Goal: Task Accomplishment & Management: Manage account settings

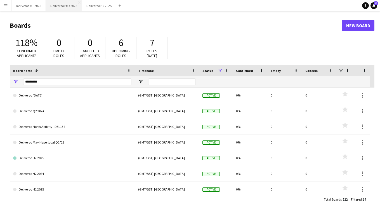
click at [65, 4] on button "Deliveroo EMs 2025 Close" at bounding box center [64, 5] width 36 height 11
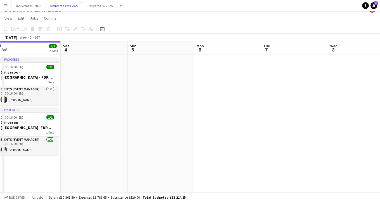
scroll to position [0, 208]
click at [178, 70] on app-date-cell at bounding box center [160, 153] width 67 height 196
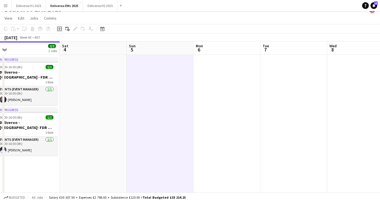
click at [61, 28] on icon "Add job" at bounding box center [59, 29] width 4 height 4
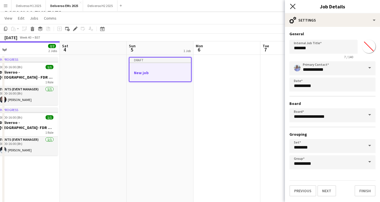
click at [293, 5] on icon "Close pop-in" at bounding box center [292, 6] width 5 height 5
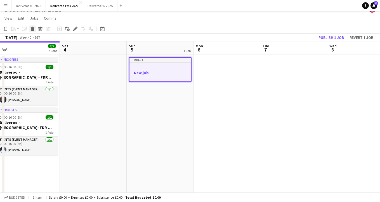
click at [32, 29] on icon at bounding box center [32, 29] width 3 height 3
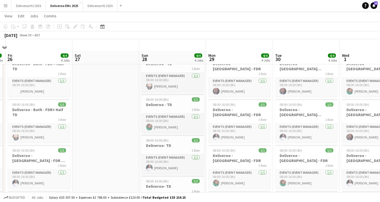
scroll to position [4, 0]
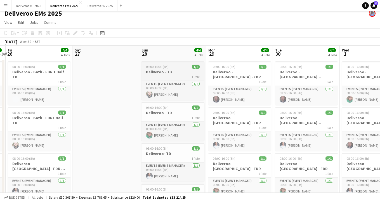
click at [178, 73] on h3 "Deliveroo - TD" at bounding box center [173, 71] width 63 height 5
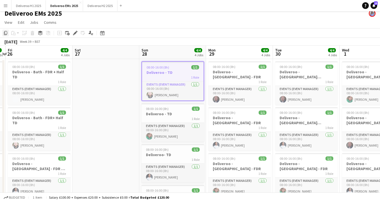
click at [4, 33] on icon "Copy" at bounding box center [5, 33] width 4 height 4
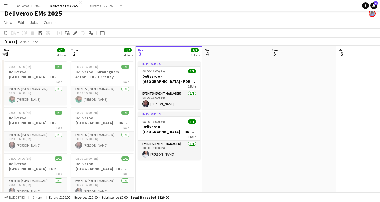
scroll to position [0, 227]
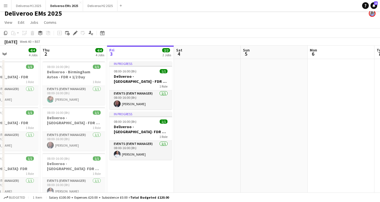
click at [274, 66] on app-date-cell at bounding box center [274, 157] width 67 height 196
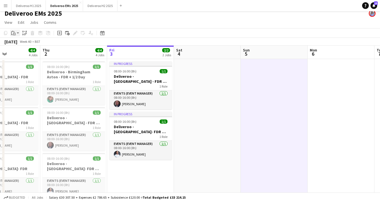
click at [13, 33] on icon at bounding box center [14, 34] width 3 height 3
click at [25, 53] on link "Paste with crew Command Shift V" at bounding box center [37, 53] width 44 height 5
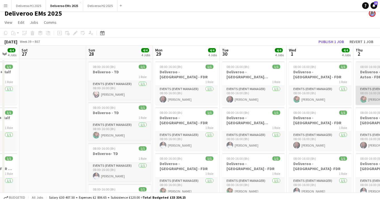
scroll to position [0, 152]
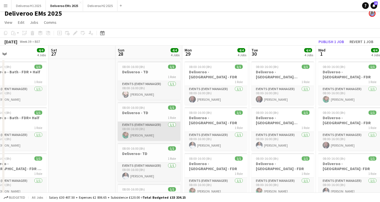
click at [138, 125] on app-card-role "Events (Event Manager) [DATE] 08:00-16:00 (8h) [PERSON_NAME]" at bounding box center [149, 131] width 63 height 19
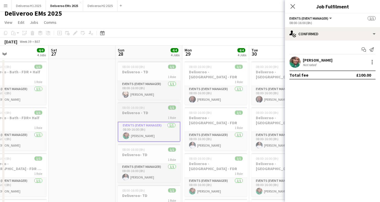
click at [141, 112] on h3 "Deliveroo - TD" at bounding box center [149, 112] width 63 height 5
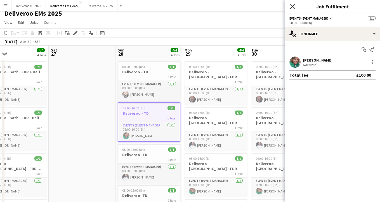
click at [292, 6] on icon at bounding box center [292, 6] width 5 height 5
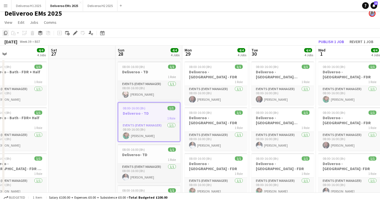
click at [4, 32] on icon at bounding box center [5, 33] width 3 height 4
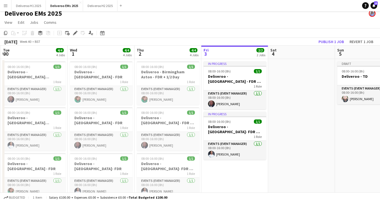
scroll to position [0, 213]
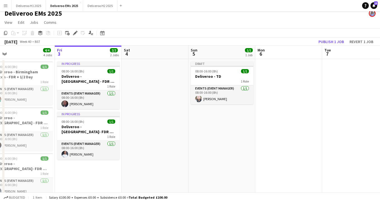
click at [229, 117] on app-date-cell "Draft 08:00-16:00 (8h) 1/1 Deliveroo - TD 1 Role Events (Event Manager) [DATE] …" at bounding box center [222, 157] width 67 height 196
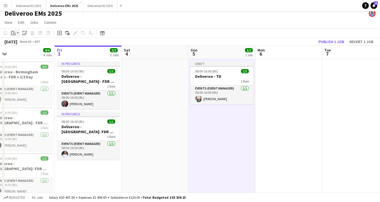
click at [13, 33] on icon "Paste" at bounding box center [13, 33] width 4 height 4
click at [27, 53] on link "Paste with crew Command Shift V" at bounding box center [37, 53] width 44 height 5
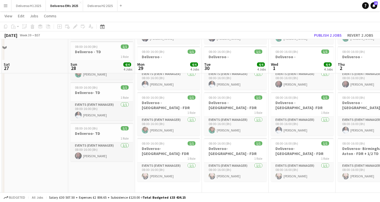
scroll to position [86, 0]
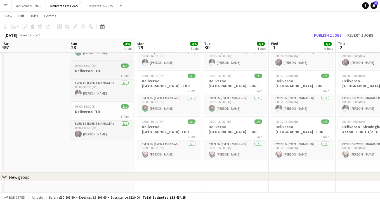
click at [110, 68] on h3 "Deliveroo- TD" at bounding box center [101, 70] width 63 height 5
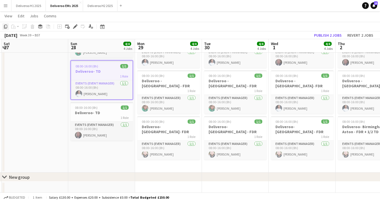
click at [4, 27] on icon at bounding box center [5, 27] width 3 height 4
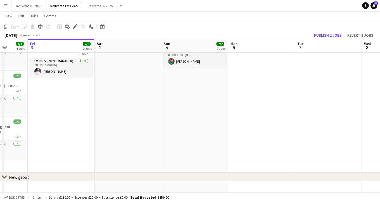
scroll to position [0, 194]
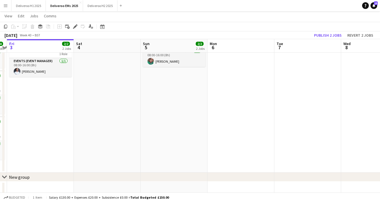
click at [180, 77] on app-date-cell "Draft 08:00-16:00 (8h) 1/1 Deliveroo - TD 1 Role Events (Event Manager) [DATE] …" at bounding box center [174, 74] width 67 height 196
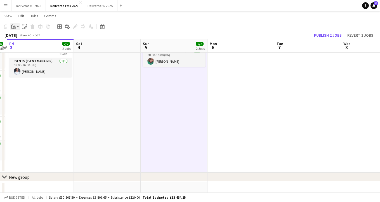
click at [16, 24] on div "Paste" at bounding box center [13, 26] width 7 height 7
click at [23, 49] on link "Paste with crew Command Shift V" at bounding box center [37, 46] width 44 height 5
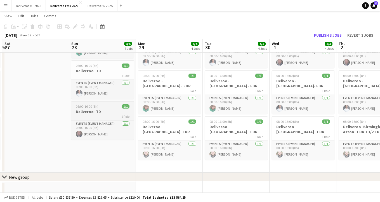
scroll to position [0, 122]
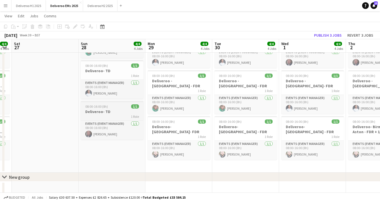
click at [93, 110] on h3 "Deliveroo- TD" at bounding box center [112, 111] width 63 height 5
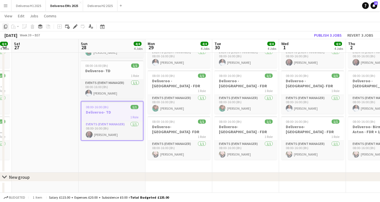
click at [4, 25] on icon at bounding box center [5, 27] width 3 height 4
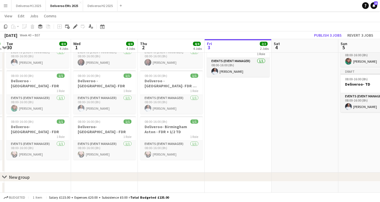
scroll to position [0, 221]
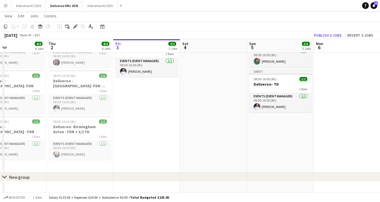
click at [273, 120] on app-date-cell "Draft 08:00-16:00 (8h) 1/1 Deliveroo - TD 1 Role Events (Event Manager) [DATE] …" at bounding box center [280, 74] width 67 height 196
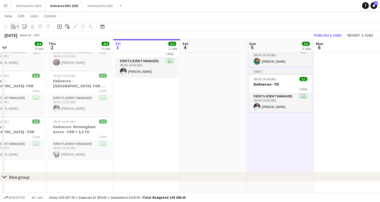
click at [12, 26] on icon "Paste" at bounding box center [13, 26] width 4 height 4
click at [33, 45] on link "Paste with crew Command Shift V" at bounding box center [37, 46] width 44 height 5
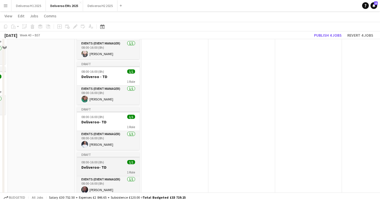
scroll to position [0, 0]
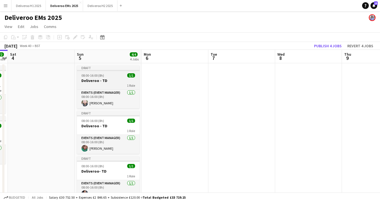
click at [120, 68] on div "Draft" at bounding box center [108, 67] width 63 height 4
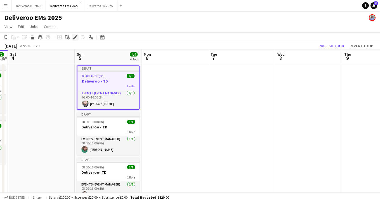
click at [73, 36] on icon "Edit" at bounding box center [75, 37] width 4 height 4
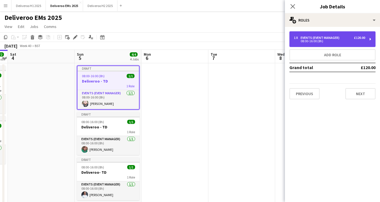
click at [343, 41] on div "08:00-16:00 (8h)" at bounding box center [329, 41] width 71 height 3
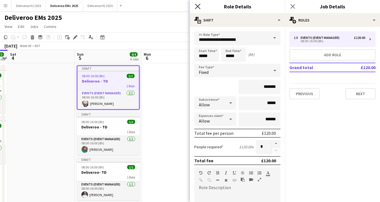
click at [199, 5] on icon at bounding box center [197, 6] width 5 height 5
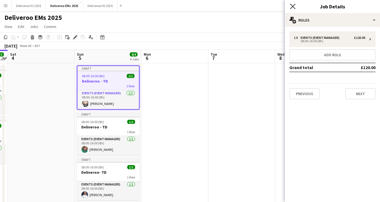
click at [293, 7] on icon at bounding box center [292, 6] width 5 height 5
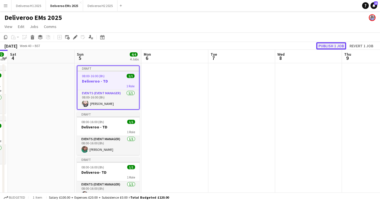
click at [333, 44] on button "Publish 1 job" at bounding box center [331, 45] width 30 height 7
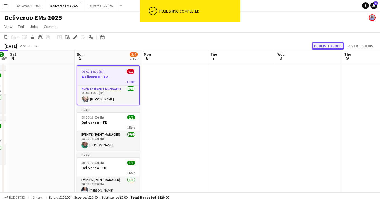
click at [326, 47] on button "Publish 3 jobs" at bounding box center [328, 45] width 32 height 7
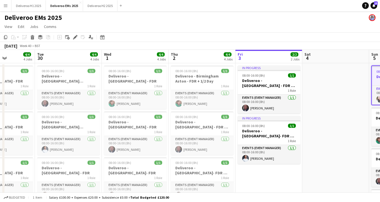
scroll to position [0, 165]
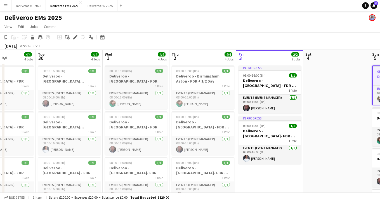
click at [144, 72] on div "08:00-16:00 (8h) 1/1" at bounding box center [136, 71] width 63 height 4
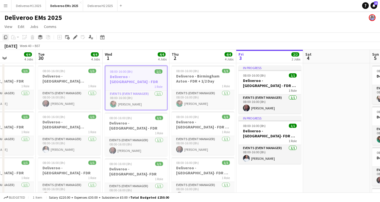
click at [7, 38] on icon "Copy" at bounding box center [5, 37] width 4 height 4
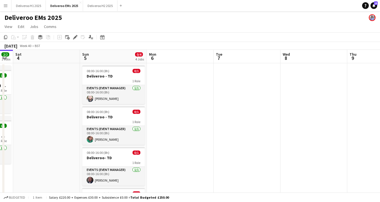
scroll to position [0, 189]
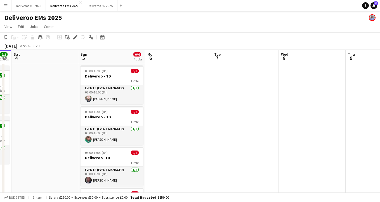
click at [179, 73] on app-date-cell at bounding box center [178, 161] width 67 height 196
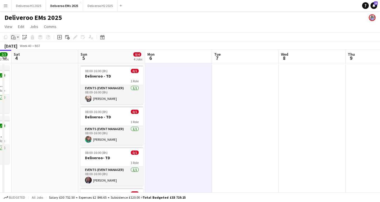
click at [15, 37] on icon at bounding box center [14, 38] width 3 height 3
click at [31, 57] on link "Paste with crew Command Shift V" at bounding box center [37, 57] width 44 height 5
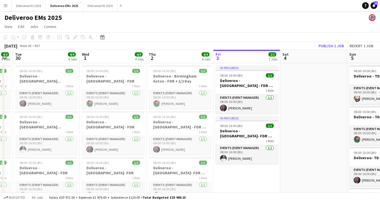
scroll to position [0, 120]
click at [118, 119] on h3 "Deliveroo - [GEOGRAPHIC_DATA] - FDR" at bounding box center [114, 124] width 63 height 10
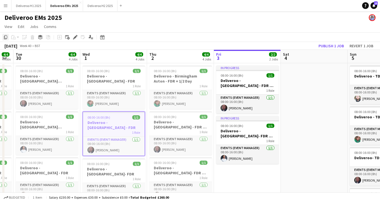
click at [7, 36] on icon "Copy" at bounding box center [5, 37] width 4 height 4
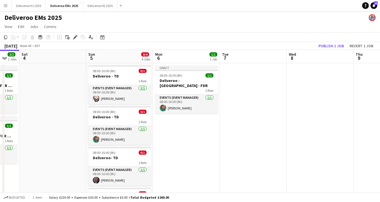
scroll to position [0, 209]
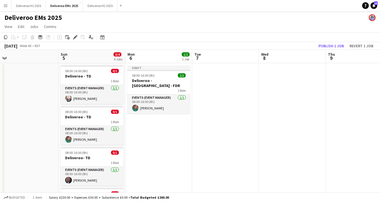
click at [173, 119] on app-date-cell "Draft 08:00-16:00 (8h) 1/1 Deliveroo - [GEOGRAPHIC_DATA] - FDR 1 Role Events (E…" at bounding box center [158, 161] width 67 height 196
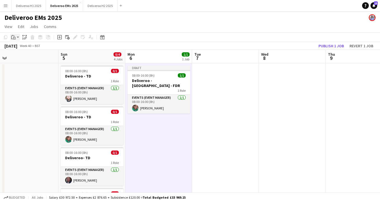
click at [14, 36] on icon "Paste" at bounding box center [13, 37] width 4 height 4
click at [22, 58] on link "Paste with crew Command Shift V" at bounding box center [37, 57] width 44 height 5
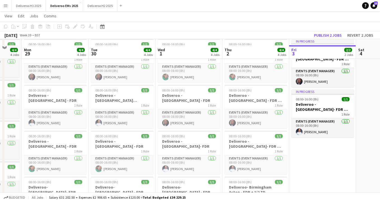
scroll to position [33, 0]
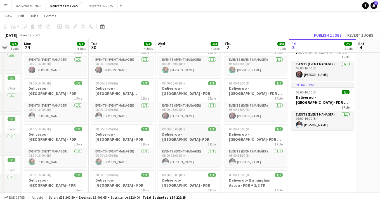
click at [195, 127] on div "08:00-16:00 (8h) 1/1" at bounding box center [189, 129] width 63 height 4
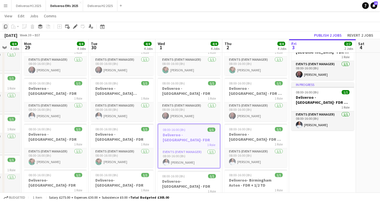
click at [6, 25] on icon at bounding box center [5, 27] width 3 height 4
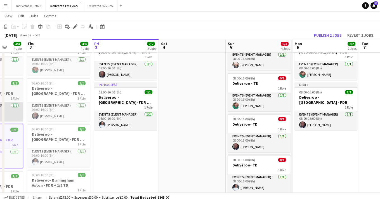
scroll to position [0, 214]
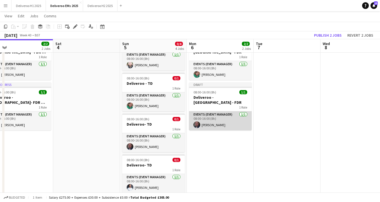
click at [221, 120] on app-card-role "Events (Event Manager) [DATE] 08:00-16:00 (8h) [PERSON_NAME]" at bounding box center [220, 120] width 63 height 19
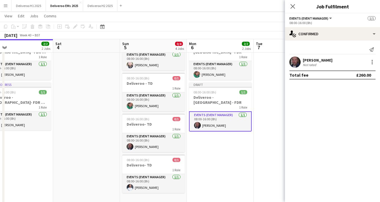
click at [216, 135] on app-date-cell "Draft 08:00-16:00 (8h) 1/1 Deliveroo - [GEOGRAPHIC_DATA] - FDR 1 Role Events (E…" at bounding box center [220, 128] width 67 height 196
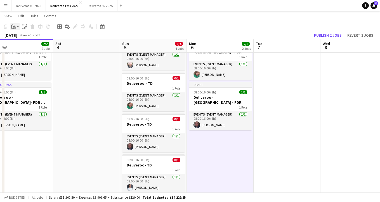
click at [16, 26] on div "Paste" at bounding box center [13, 26] width 7 height 7
click at [31, 47] on link "Paste with crew Command Shift V" at bounding box center [37, 46] width 44 height 5
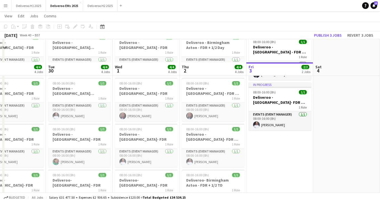
scroll to position [70, 0]
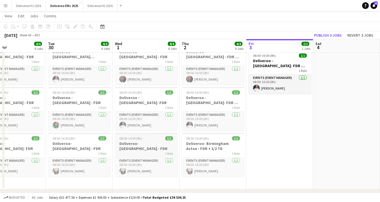
click at [148, 151] on div "1 Role" at bounding box center [146, 153] width 63 height 4
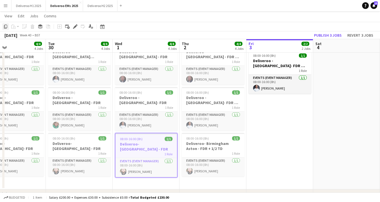
click at [6, 25] on icon "Copy" at bounding box center [5, 26] width 4 height 4
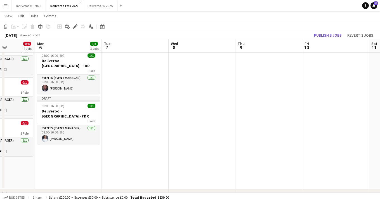
scroll to position [0, 199]
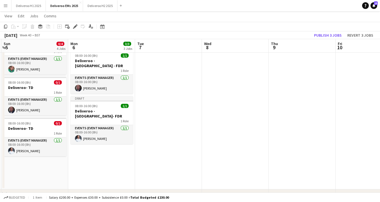
click at [116, 141] on app-date-cell "Draft 08:00-16:00 (8h) 1/1 Deliveroo - [GEOGRAPHIC_DATA] - FDR 1 Role Events (E…" at bounding box center [101, 91] width 67 height 196
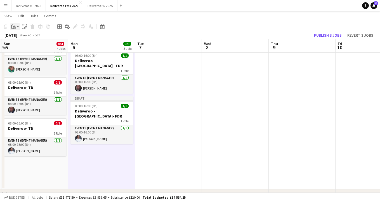
click at [15, 25] on icon "Paste" at bounding box center [13, 26] width 4 height 4
click at [22, 46] on link "Paste with crew Command Shift V" at bounding box center [37, 46] width 44 height 5
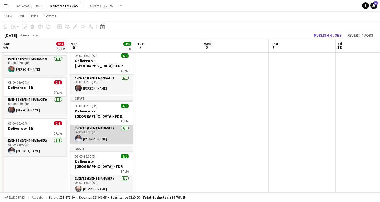
scroll to position [0, 0]
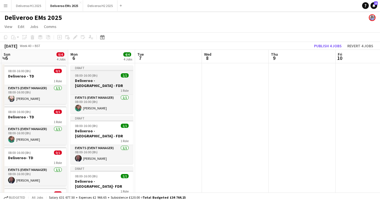
click at [116, 68] on div "Draft" at bounding box center [101, 67] width 63 height 4
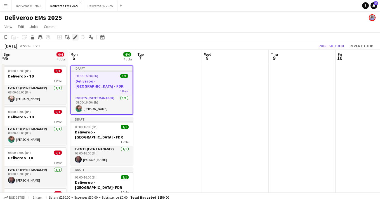
click at [77, 36] on icon at bounding box center [76, 35] width 1 height 1
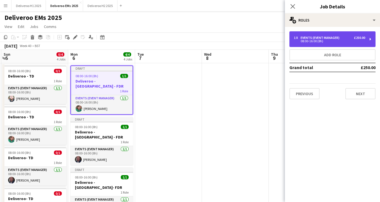
click at [337, 40] on div "08:00-16:00 (8h)" at bounding box center [329, 41] width 71 height 3
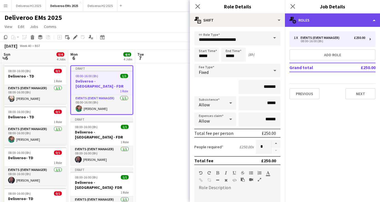
click at [340, 20] on div "multiple-users-add Roles" at bounding box center [332, 19] width 95 height 13
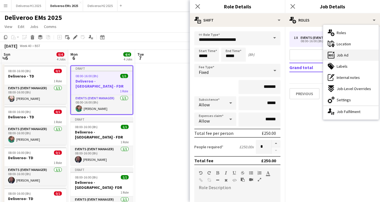
click at [340, 56] on span "Job Ad" at bounding box center [343, 55] width 12 height 5
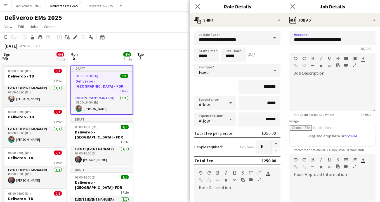
drag, startPoint x: 338, startPoint y: 41, endPoint x: 316, endPoint y: 41, distance: 22.4
click at [316, 41] on input "**********" at bounding box center [332, 38] width 86 height 14
type input "**********"
click at [196, 7] on icon at bounding box center [197, 6] width 5 height 5
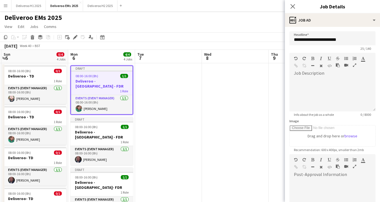
scroll to position [74, 0]
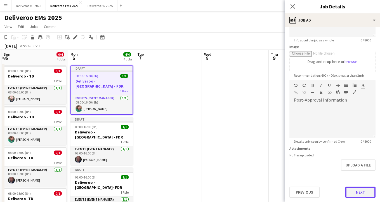
click at [357, 194] on button "Next" at bounding box center [360, 192] width 30 height 11
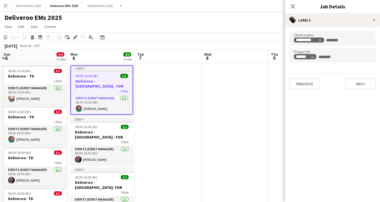
scroll to position [0, 0]
click at [357, 82] on button "Next" at bounding box center [360, 83] width 30 height 11
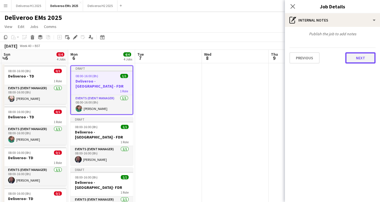
click at [362, 59] on button "Next" at bounding box center [360, 57] width 30 height 11
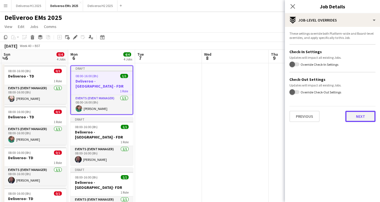
click at [358, 119] on button "Next" at bounding box center [360, 116] width 30 height 11
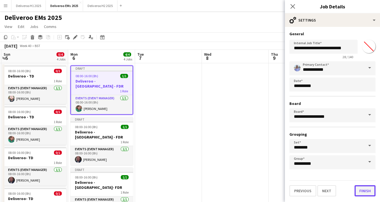
click at [361, 189] on button "Finish" at bounding box center [365, 190] width 21 height 11
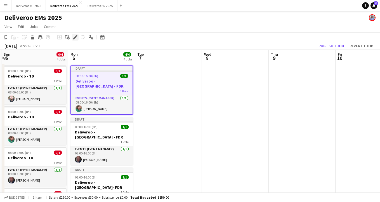
click at [75, 37] on icon at bounding box center [75, 37] width 3 height 3
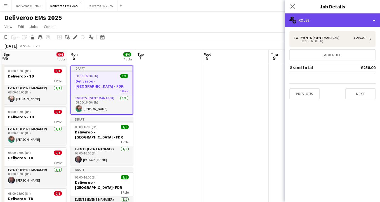
click at [347, 20] on div "multiple-users-add Roles" at bounding box center [332, 19] width 95 height 13
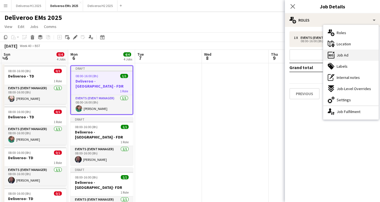
click at [343, 56] on span "Job Ad" at bounding box center [343, 55] width 12 height 5
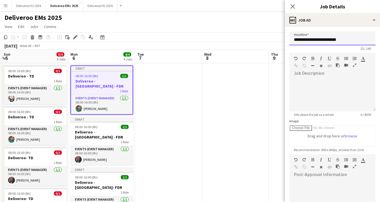
click at [350, 40] on input "**********" at bounding box center [332, 38] width 86 height 14
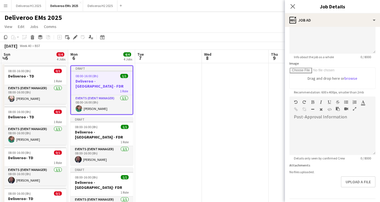
scroll to position [74, 0]
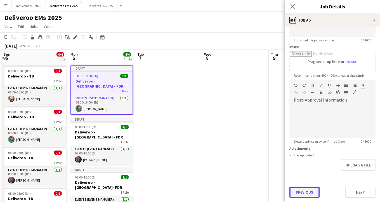
click at [304, 191] on button "Previous" at bounding box center [304, 192] width 30 height 11
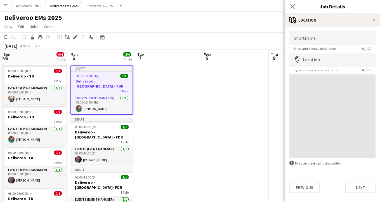
scroll to position [0, 0]
click at [300, 186] on button "Previous" at bounding box center [304, 187] width 30 height 11
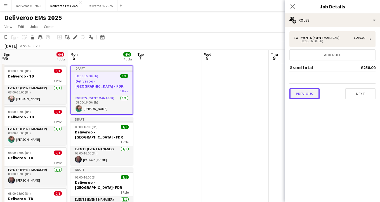
click at [308, 93] on button "Previous" at bounding box center [304, 93] width 30 height 11
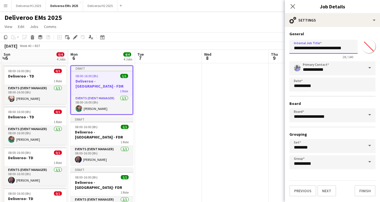
drag, startPoint x: 338, startPoint y: 49, endPoint x: 315, endPoint y: 49, distance: 23.2
click at [315, 49] on input "**********" at bounding box center [323, 47] width 68 height 14
type input "**********"
click at [361, 194] on button "Finish" at bounding box center [365, 190] width 21 height 11
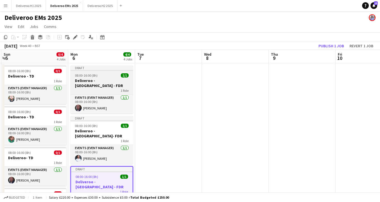
click at [112, 69] on div "Draft" at bounding box center [101, 67] width 63 height 4
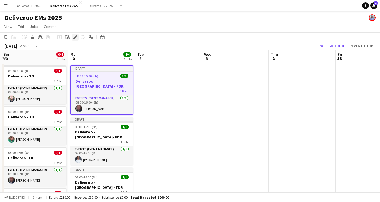
click at [73, 36] on icon "Edit" at bounding box center [75, 37] width 4 height 4
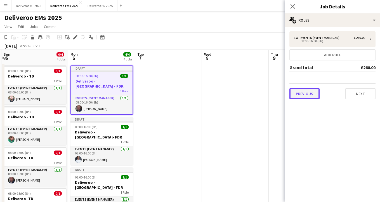
click at [304, 91] on button "Previous" at bounding box center [304, 93] width 30 height 11
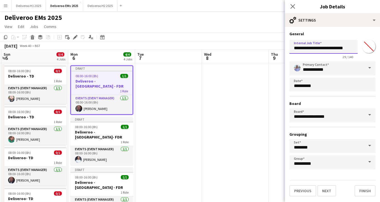
drag, startPoint x: 336, startPoint y: 50, endPoint x: 316, endPoint y: 50, distance: 19.6
click at [316, 50] on input "**********" at bounding box center [323, 47] width 68 height 14
type input "**********"
click at [366, 187] on button "Finish" at bounding box center [365, 190] width 21 height 11
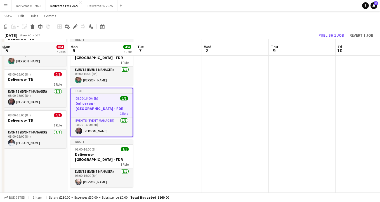
scroll to position [82, 0]
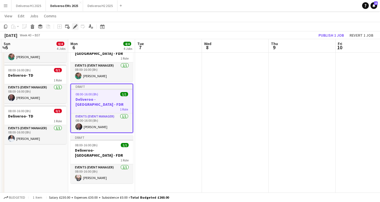
click at [73, 27] on icon "Edit" at bounding box center [75, 26] width 4 height 4
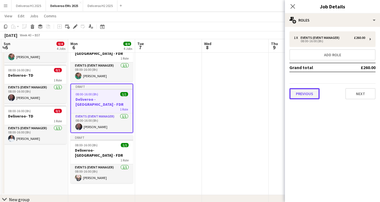
click at [317, 95] on button "Previous" at bounding box center [304, 93] width 30 height 11
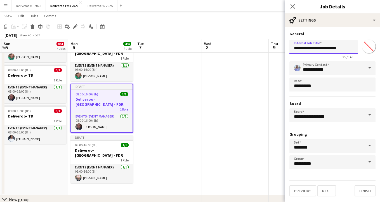
drag, startPoint x: 332, startPoint y: 48, endPoint x: 316, endPoint y: 48, distance: 15.9
click at [316, 48] on input "**********" at bounding box center [323, 47] width 68 height 14
type input "**********"
click at [360, 190] on button "Finish" at bounding box center [365, 190] width 21 height 11
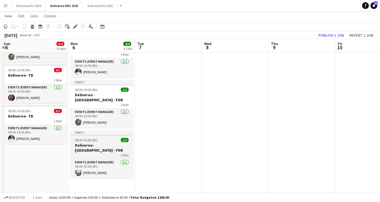
click at [105, 130] on app-job-card "Draft 08:00-16:00 (8h) 1/1 Deliveroo- [GEOGRAPHIC_DATA] - FDR 1 Role Events (Ev…" at bounding box center [101, 154] width 63 height 48
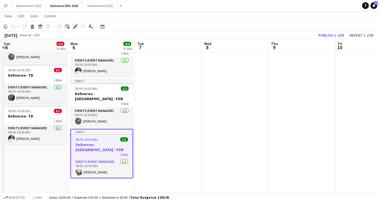
click at [74, 23] on div "Edit" at bounding box center [75, 26] width 7 height 7
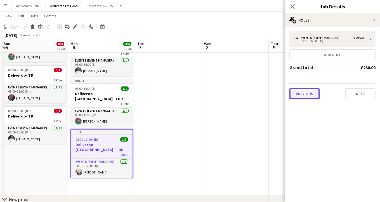
click at [308, 96] on button "Previous" at bounding box center [304, 93] width 30 height 11
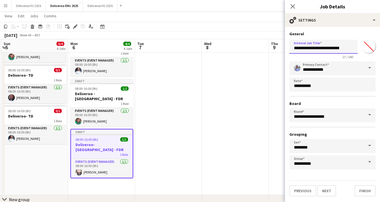
drag, startPoint x: 337, startPoint y: 50, endPoint x: 314, endPoint y: 50, distance: 22.9
click at [314, 50] on input "**********" at bounding box center [323, 47] width 68 height 14
type input "**********"
click at [366, 192] on button "Finish" at bounding box center [365, 190] width 21 height 11
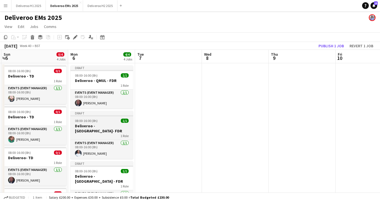
scroll to position [0, 199]
click at [104, 114] on div "Draft" at bounding box center [101, 113] width 63 height 4
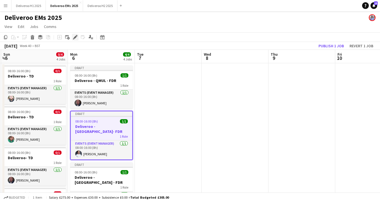
click at [76, 37] on icon at bounding box center [75, 37] width 3 height 3
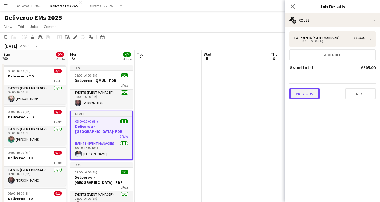
click at [301, 92] on button "Previous" at bounding box center [304, 93] width 30 height 11
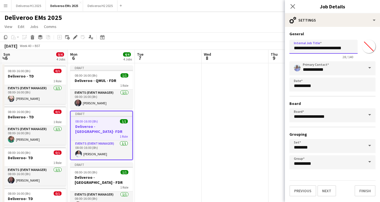
drag, startPoint x: 335, startPoint y: 49, endPoint x: 316, endPoint y: 49, distance: 19.6
click at [316, 49] on input "**********" at bounding box center [323, 47] width 68 height 14
type input "**********"
click at [365, 189] on button "Finish" at bounding box center [365, 190] width 21 height 11
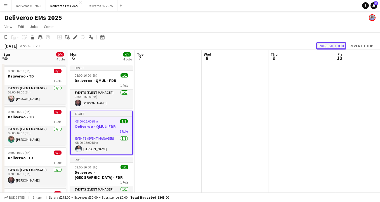
click at [320, 45] on button "Publish 1 job" at bounding box center [331, 45] width 30 height 7
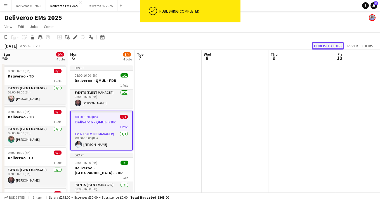
click at [328, 44] on button "Publish 3 jobs" at bounding box center [328, 45] width 32 height 7
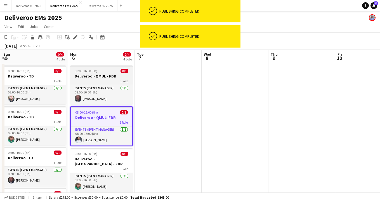
click at [115, 72] on div "08:00-16:00 (8h) 0/1" at bounding box center [101, 71] width 63 height 4
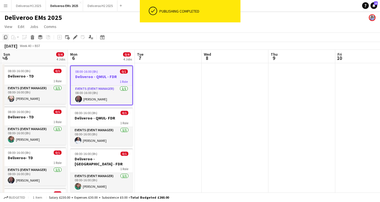
click at [7, 37] on icon "Copy" at bounding box center [5, 37] width 4 height 4
click at [157, 71] on app-date-cell at bounding box center [168, 168] width 67 height 210
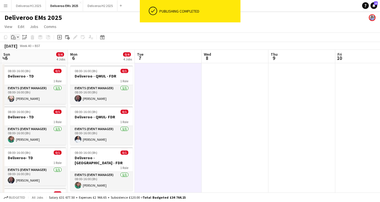
click at [12, 38] on icon "Paste" at bounding box center [13, 37] width 4 height 4
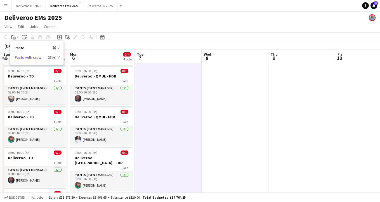
click at [26, 57] on link "Paste with crew Command Shift V" at bounding box center [37, 57] width 44 height 5
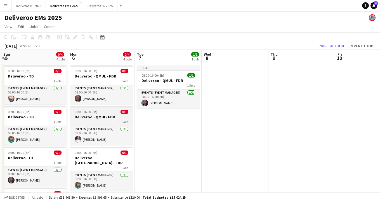
click at [112, 114] on h3 "Deliveroo - QMUL- FDR" at bounding box center [101, 116] width 63 height 5
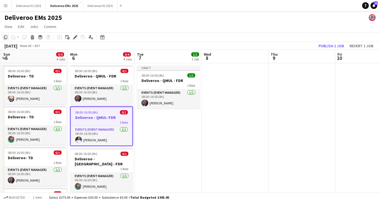
click at [3, 37] on icon "Copy" at bounding box center [5, 37] width 4 height 4
click at [152, 124] on app-date-cell "Draft 08:00-16:00 (8h) 1/1 Deliveroo - QMUL - FDR 1 Role Events (Event Manager)…" at bounding box center [168, 161] width 67 height 196
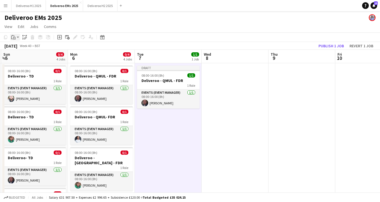
click at [14, 35] on icon "Paste" at bounding box center [13, 37] width 4 height 4
click at [32, 58] on link "Paste with crew Command Shift V" at bounding box center [37, 57] width 44 height 5
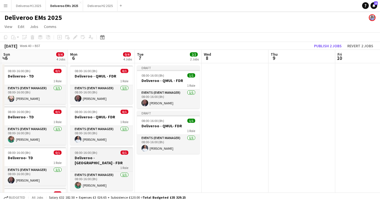
click at [95, 155] on app-job-card "08:00-16:00 (8h) 0/1 Deliveroo - [GEOGRAPHIC_DATA] - FDR 1 Role Events (Event M…" at bounding box center [101, 169] width 63 height 44
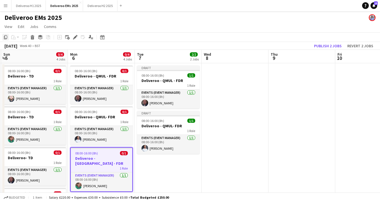
click at [4, 36] on icon at bounding box center [5, 37] width 3 height 4
click at [159, 163] on app-date-cell "Draft 08:00-16:00 (8h) 1/1 Deliveroo - QMUL - FDR 1 Role Events (Event Manager)…" at bounding box center [168, 161] width 67 height 196
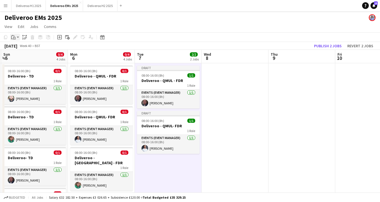
click at [12, 36] on icon at bounding box center [12, 35] width 1 height 1
click at [31, 57] on link "Paste with crew Command Shift V" at bounding box center [37, 57] width 44 height 5
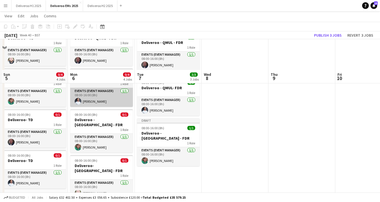
scroll to position [70, 0]
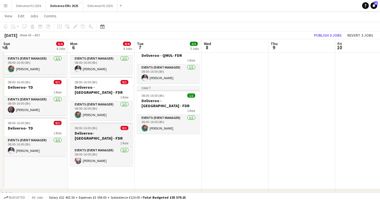
click at [99, 126] on div "08:00-16:00 (8h) 0/1" at bounding box center [101, 128] width 63 height 4
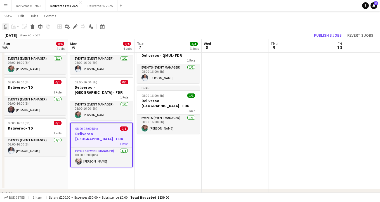
click at [6, 24] on icon "Copy" at bounding box center [5, 26] width 4 height 4
click at [146, 146] on app-date-cell "Draft 08:00-16:00 (8h) 1/1 Deliveroo - QMUL - FDR 1 Role Events (Event Manager)…" at bounding box center [168, 91] width 67 height 196
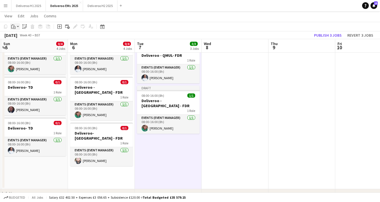
click at [13, 23] on div "Paste" at bounding box center [13, 26] width 7 height 7
click at [37, 47] on link "Paste with crew Command Shift V" at bounding box center [37, 46] width 44 height 5
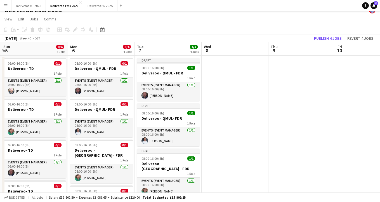
scroll to position [0, 0]
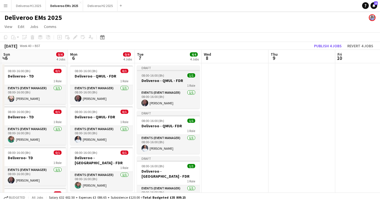
click at [178, 70] on div at bounding box center [168, 70] width 63 height 1
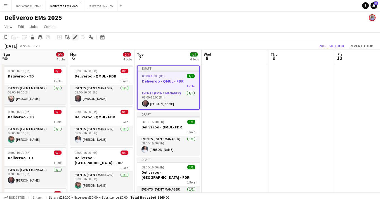
click at [74, 36] on icon "Edit" at bounding box center [75, 37] width 4 height 4
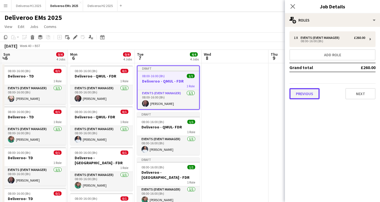
click at [303, 95] on button "Previous" at bounding box center [304, 93] width 30 height 11
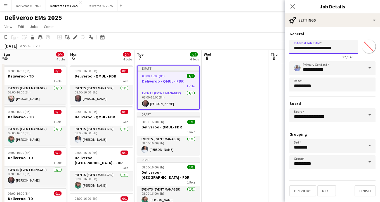
drag, startPoint x: 327, startPoint y: 50, endPoint x: 316, endPoint y: 50, distance: 10.9
click at [316, 50] on input "**********" at bounding box center [323, 47] width 68 height 14
type input "**********"
click at [361, 188] on button "Finish" at bounding box center [365, 190] width 21 height 11
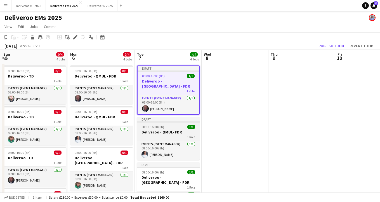
click at [168, 119] on app-job-card "Draft 08:00-16:00 (8h) 1/1 Deliveroo - QMUL- FDR 1 Role Events (Event Manager) …" at bounding box center [168, 138] width 63 height 43
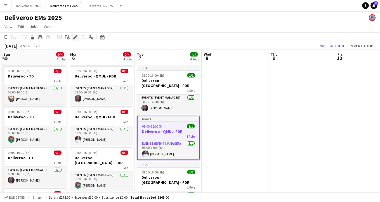
click at [76, 37] on icon at bounding box center [75, 37] width 3 height 3
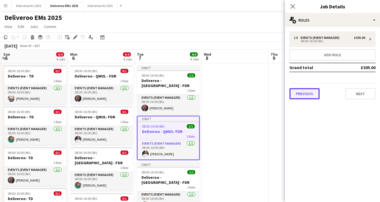
click at [309, 95] on button "Previous" at bounding box center [304, 93] width 30 height 11
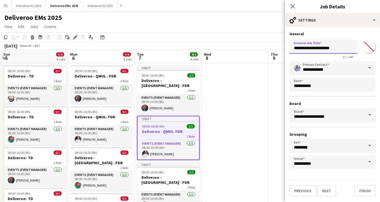
drag, startPoint x: 327, startPoint y: 48, endPoint x: 316, endPoint y: 48, distance: 10.9
click at [316, 48] on input "**********" at bounding box center [323, 47] width 68 height 14
type input "**********"
click at [360, 189] on button "Finish" at bounding box center [365, 190] width 21 height 11
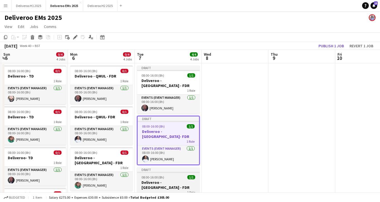
click at [171, 172] on div at bounding box center [168, 172] width 63 height 1
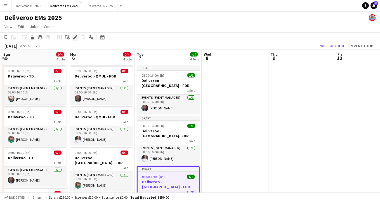
click at [73, 36] on icon "Edit" at bounding box center [75, 37] width 4 height 4
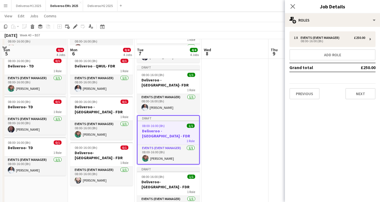
scroll to position [57, 0]
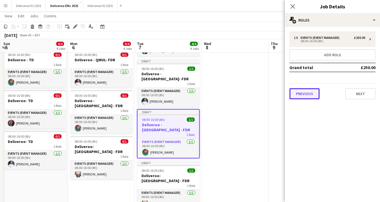
click at [307, 92] on button "Previous" at bounding box center [304, 93] width 30 height 11
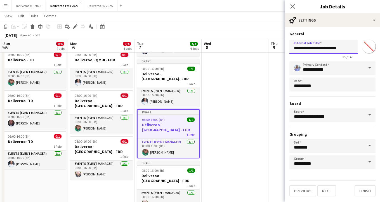
drag, startPoint x: 331, startPoint y: 50, endPoint x: 315, endPoint y: 50, distance: 15.7
click at [315, 50] on input "**********" at bounding box center [323, 47] width 68 height 14
type input "**********"
click at [367, 192] on button "Finish" at bounding box center [365, 190] width 21 height 11
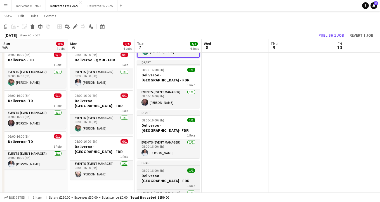
click at [179, 161] on app-job-card "Draft 08:00-16:00 (8h) 1/1 Deliveroo- [GEOGRAPHIC_DATA] - FDR 1 Role Events (Ev…" at bounding box center [168, 185] width 63 height 48
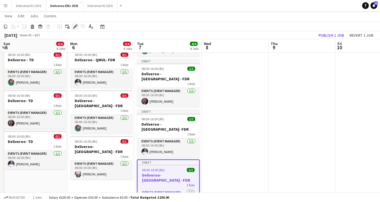
click at [76, 27] on icon "Edit" at bounding box center [75, 26] width 4 height 4
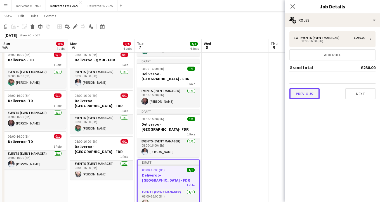
click at [305, 95] on button "Previous" at bounding box center [304, 93] width 30 height 11
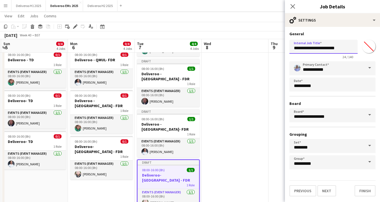
drag, startPoint x: 330, startPoint y: 49, endPoint x: 315, endPoint y: 49, distance: 15.7
click at [315, 49] on input "**********" at bounding box center [323, 47] width 68 height 14
type input "**********"
click at [373, 192] on button "Finish" at bounding box center [365, 190] width 21 height 11
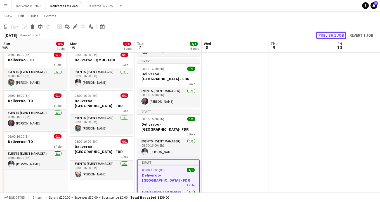
click at [331, 34] on button "Publish 1 job" at bounding box center [331, 35] width 30 height 7
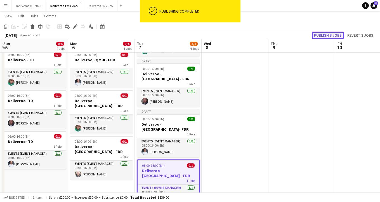
click at [329, 34] on button "Publish 3 jobs" at bounding box center [328, 35] width 32 height 7
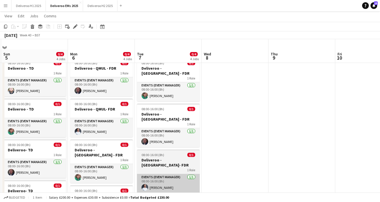
scroll to position [0, 0]
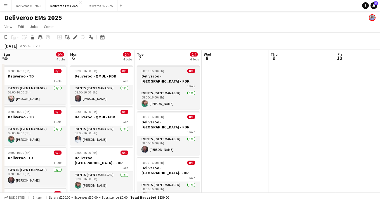
click at [180, 75] on h3 "Deliveroo - [GEOGRAPHIC_DATA] - FDR" at bounding box center [168, 79] width 63 height 10
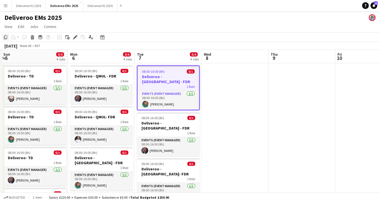
click at [6, 38] on icon "Copy" at bounding box center [5, 37] width 4 height 4
click at [235, 78] on app-date-cell at bounding box center [235, 168] width 67 height 210
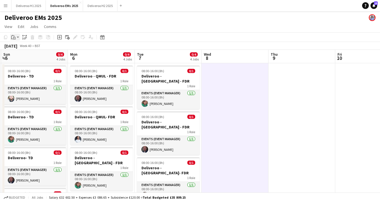
click at [14, 34] on div "Paste" at bounding box center [13, 37] width 7 height 7
click at [29, 58] on link "Paste with crew Command Shift V" at bounding box center [37, 57] width 44 height 5
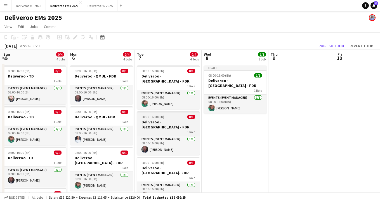
click at [170, 119] on h3 "Deliveroo - [GEOGRAPHIC_DATA] - FDR" at bounding box center [168, 124] width 63 height 10
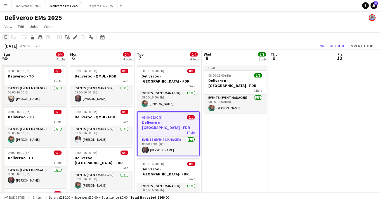
click at [7, 38] on icon at bounding box center [5, 37] width 3 height 4
click at [223, 125] on app-date-cell "Draft 08:00-16:00 (8h) 1/1 Deliveroo - [GEOGRAPHIC_DATA] - FDR 1 Role Events (E…" at bounding box center [235, 161] width 67 height 196
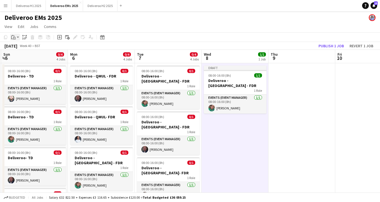
click at [13, 39] on icon "Paste" at bounding box center [13, 37] width 4 height 4
click at [23, 58] on link "Paste with crew Command Shift V" at bounding box center [37, 57] width 44 height 5
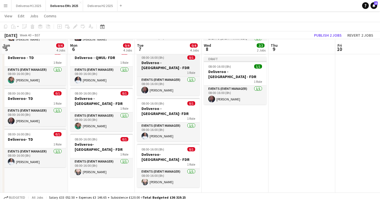
scroll to position [61, 0]
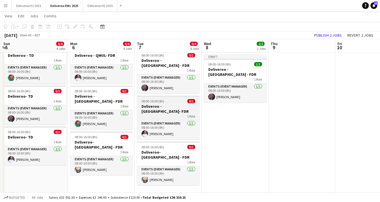
click at [175, 104] on h3 "Deliveroo - [GEOGRAPHIC_DATA]- FDR" at bounding box center [168, 109] width 63 height 10
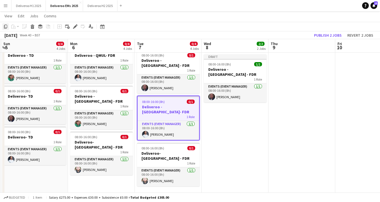
click at [4, 25] on icon "Copy" at bounding box center [5, 26] width 4 height 4
click at [230, 116] on app-date-cell "Draft 08:00-16:00 (8h) 1/1 Deliveroo - [GEOGRAPHIC_DATA] - FDR 1 Role Events (E…" at bounding box center [235, 100] width 67 height 196
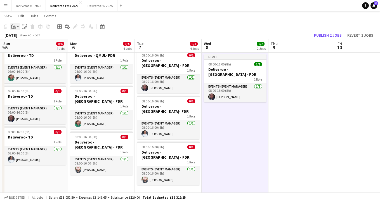
click at [13, 25] on icon "Paste" at bounding box center [13, 26] width 4 height 4
click at [29, 48] on link "Paste with crew Command Shift V" at bounding box center [37, 46] width 44 height 5
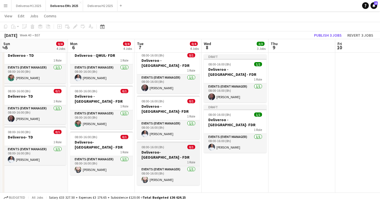
click at [174, 150] on h3 "Deliveroo- [GEOGRAPHIC_DATA] - FDR" at bounding box center [168, 155] width 63 height 10
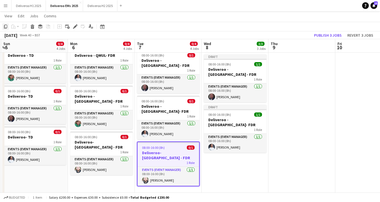
click at [4, 26] on icon "Copy" at bounding box center [5, 26] width 4 height 4
click at [221, 163] on app-date-cell "Draft 08:00-16:00 (8h) 1/1 Deliveroo - [GEOGRAPHIC_DATA] - FDR 1 Role Events (E…" at bounding box center [235, 100] width 67 height 196
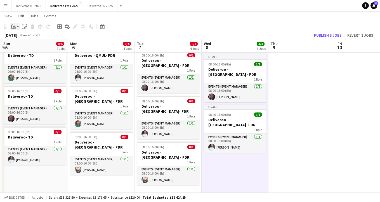
click at [13, 26] on icon "Paste" at bounding box center [13, 26] width 4 height 4
click at [26, 47] on link "Paste with crew Command Shift V" at bounding box center [37, 46] width 44 height 5
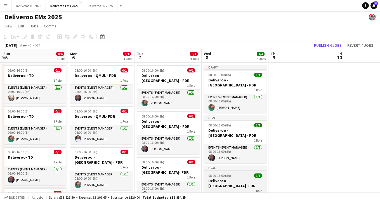
scroll to position [9, 0]
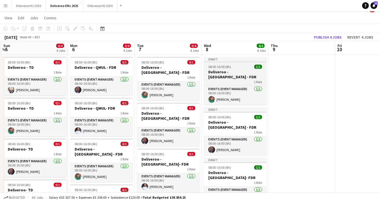
click at [234, 60] on div "Draft" at bounding box center [235, 59] width 63 height 4
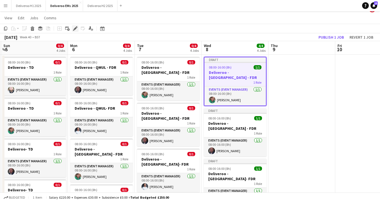
click at [74, 29] on icon at bounding box center [75, 28] width 3 height 3
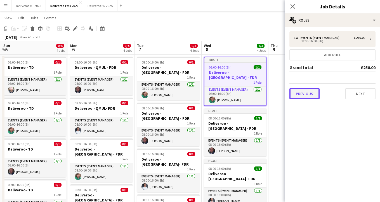
click at [303, 94] on button "Previous" at bounding box center [304, 93] width 30 height 11
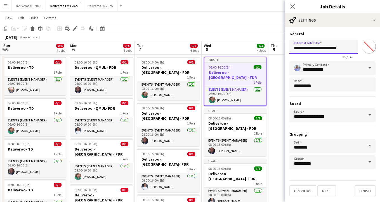
drag, startPoint x: 327, startPoint y: 48, endPoint x: 315, endPoint y: 48, distance: 12.0
click at [315, 48] on input "**********" at bounding box center [323, 47] width 68 height 14
type input "**********"
click at [364, 187] on button "Finish" at bounding box center [365, 190] width 21 height 11
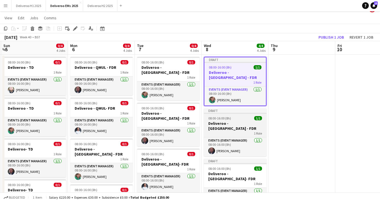
click at [245, 116] on div "08:00-16:00 (8h) 1/1" at bounding box center [235, 118] width 63 height 4
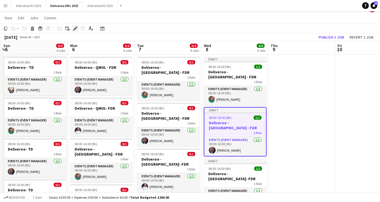
click at [77, 28] on icon "Edit" at bounding box center [75, 28] width 4 height 4
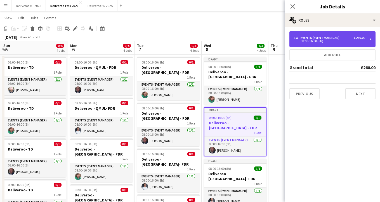
click at [316, 42] on div "08:00-16:00 (8h)" at bounding box center [329, 41] width 71 height 3
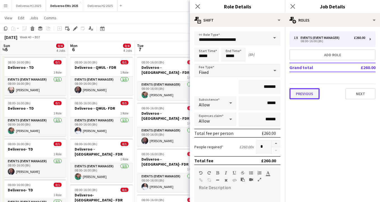
click at [307, 93] on button "Previous" at bounding box center [304, 93] width 30 height 11
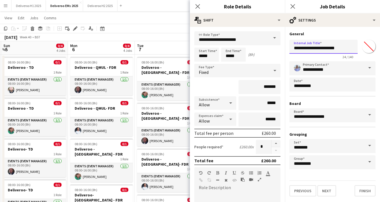
drag, startPoint x: 328, startPoint y: 49, endPoint x: 316, endPoint y: 49, distance: 12.6
click at [316, 49] on input "**********" at bounding box center [323, 47] width 68 height 14
type input "**********"
click at [361, 192] on button "Finish" at bounding box center [365, 190] width 21 height 11
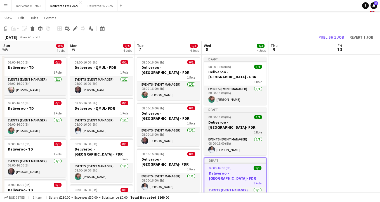
scroll to position [0, 0]
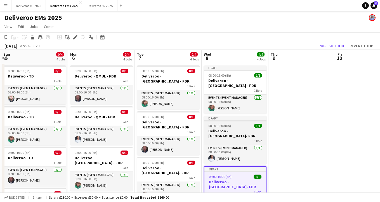
click at [245, 116] on app-job-card "Draft 08:00-16:00 (8h) 1/1 Deliveroo - [GEOGRAPHIC_DATA]- FDR 1 Role Events (Ev…" at bounding box center [235, 140] width 63 height 48
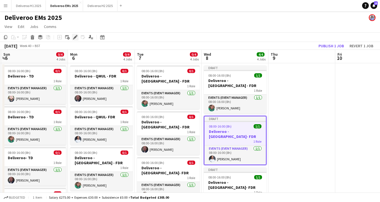
click at [76, 37] on icon at bounding box center [75, 37] width 3 height 3
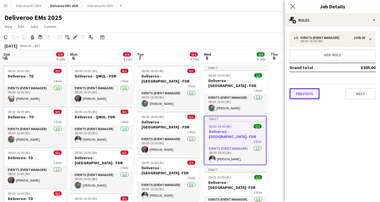
click at [302, 98] on button "Previous" at bounding box center [304, 93] width 30 height 11
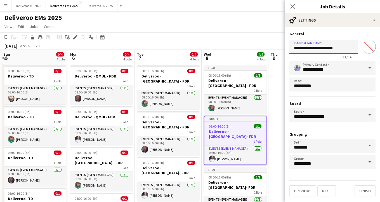
drag, startPoint x: 327, startPoint y: 49, endPoint x: 316, endPoint y: 49, distance: 11.7
click at [316, 49] on input "**********" at bounding box center [323, 47] width 68 height 14
type input "**********"
click at [364, 195] on button "Finish" at bounding box center [365, 190] width 21 height 11
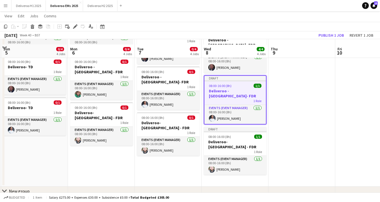
scroll to position [59, 0]
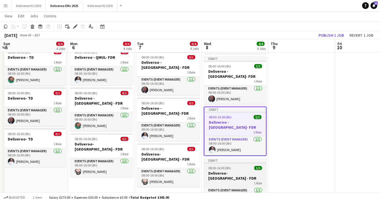
click at [245, 166] on div "08:00-16:00 (8h) 1/1" at bounding box center [235, 168] width 63 height 4
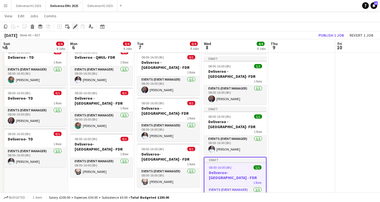
click at [76, 26] on icon at bounding box center [75, 26] width 3 height 3
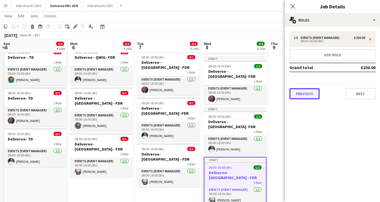
click at [307, 92] on button "Previous" at bounding box center [304, 93] width 30 height 11
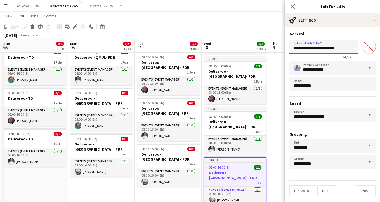
drag, startPoint x: 327, startPoint y: 49, endPoint x: 315, endPoint y: 49, distance: 11.5
click at [315, 49] on input "**********" at bounding box center [323, 47] width 68 height 14
type input "**********"
click at [371, 192] on button "Finish" at bounding box center [365, 190] width 21 height 11
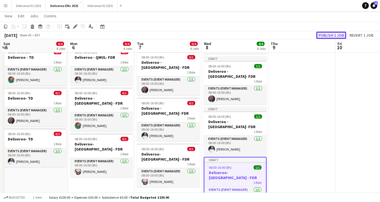
click at [325, 34] on button "Publish 1 job" at bounding box center [331, 35] width 30 height 7
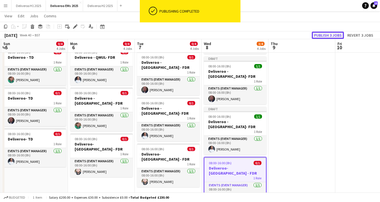
click at [329, 34] on button "Publish 3 jobs" at bounding box center [328, 35] width 32 height 7
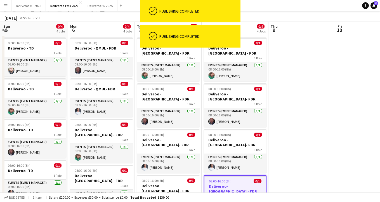
scroll to position [0, 0]
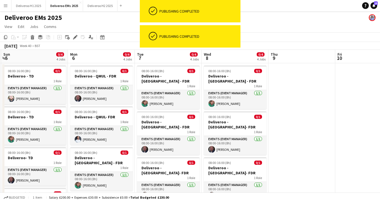
click at [289, 73] on app-date-cell at bounding box center [302, 168] width 67 height 210
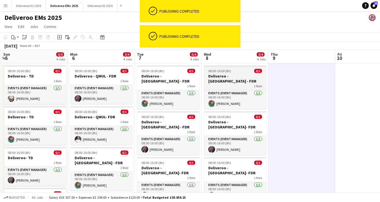
click at [240, 73] on div "08:00-16:00 (8h) 0/1" at bounding box center [235, 71] width 63 height 4
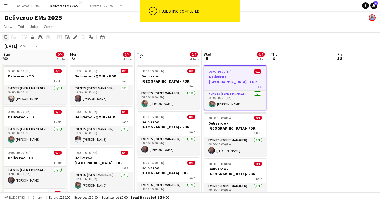
click at [4, 37] on icon "Copy" at bounding box center [5, 37] width 4 height 4
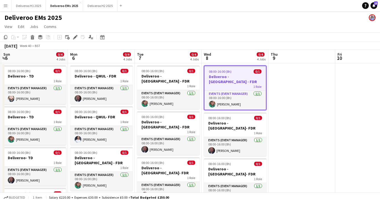
click at [309, 69] on app-date-cell at bounding box center [302, 168] width 67 height 210
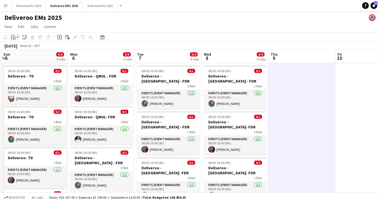
click at [16, 36] on div "Paste" at bounding box center [13, 37] width 7 height 7
click at [42, 58] on link "Paste with crew Command Shift V" at bounding box center [37, 57] width 44 height 5
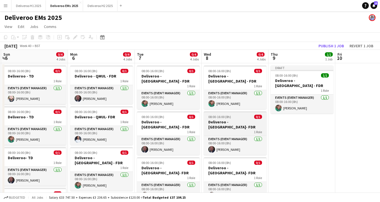
click at [234, 115] on div "08:00-16:00 (8h) 0/1" at bounding box center [235, 117] width 63 height 4
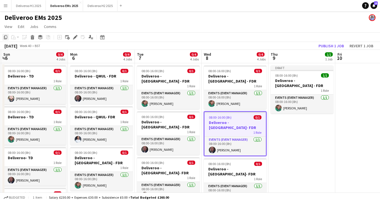
click at [7, 37] on icon "Copy" at bounding box center [5, 37] width 4 height 4
click at [288, 114] on app-date-cell "Draft 08:00-16:00 (8h) 1/1 Deliveroo - [GEOGRAPHIC_DATA] - FDR 1 Role Events (E…" at bounding box center [302, 161] width 67 height 196
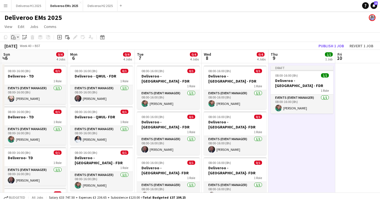
click at [15, 36] on icon "Paste" at bounding box center [13, 37] width 4 height 4
click at [24, 55] on link "Paste with crew Command Shift V" at bounding box center [37, 57] width 44 height 5
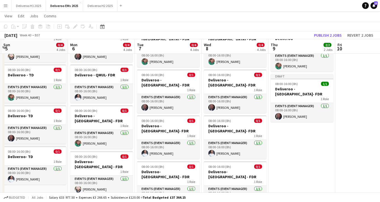
scroll to position [43, 0]
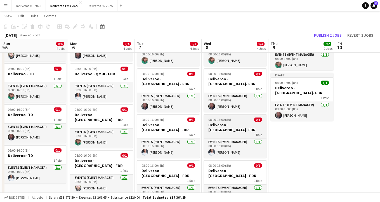
click at [241, 117] on div "08:00-16:00 (8h) 0/1" at bounding box center [235, 119] width 63 height 4
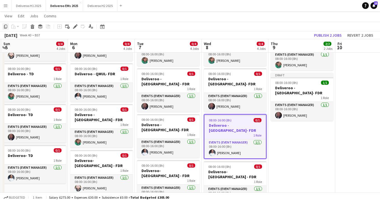
click at [5, 27] on icon at bounding box center [5, 27] width 3 height 4
click at [283, 124] on app-date-cell "Draft 08:00-16:00 (8h) 1/1 Deliveroo - [GEOGRAPHIC_DATA] - FDR 1 Role Events (E…" at bounding box center [302, 118] width 67 height 196
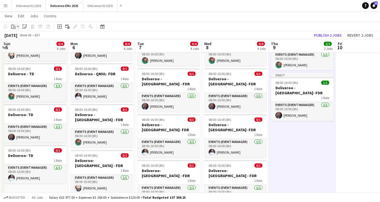
click at [15, 26] on icon "Paste" at bounding box center [13, 26] width 4 height 4
click at [34, 47] on link "Paste with crew Command Shift V" at bounding box center [37, 46] width 44 height 5
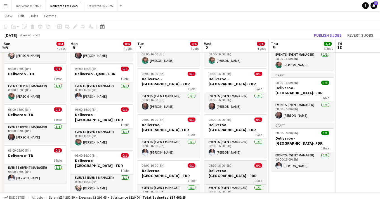
click at [222, 160] on app-job-card "08:00-16:00 (8h) 0/1 Deliveroo- [GEOGRAPHIC_DATA] - FDR 1 Role Events (Event Ma…" at bounding box center [235, 182] width 63 height 44
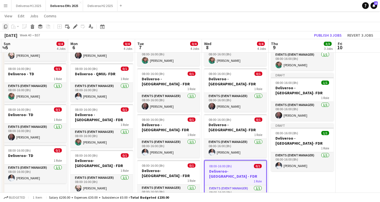
click at [5, 26] on icon at bounding box center [5, 27] width 3 height 4
click at [284, 167] on app-date-cell "Draft 08:00-16:00 (8h) 1/1 Deliveroo - [GEOGRAPHIC_DATA] - FDR 1 Role Events (E…" at bounding box center [302, 118] width 67 height 196
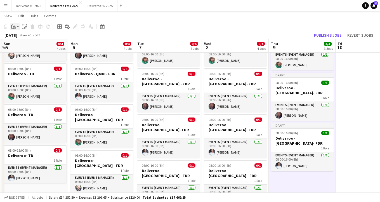
click at [11, 24] on icon "Paste" at bounding box center [13, 26] width 4 height 4
click at [28, 48] on link "Paste with crew Command Shift V" at bounding box center [37, 46] width 44 height 5
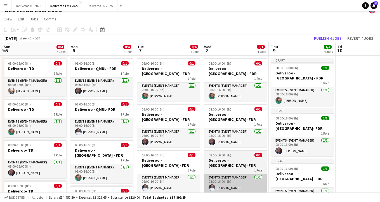
scroll to position [0, 0]
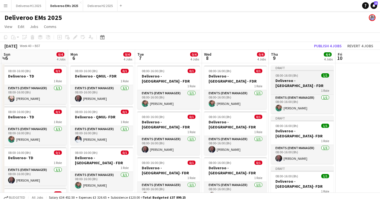
click at [314, 70] on div at bounding box center [302, 70] width 63 height 1
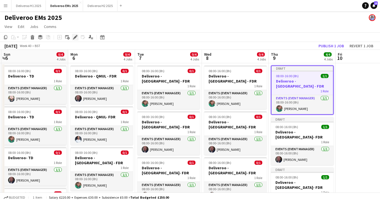
click at [75, 37] on icon at bounding box center [75, 37] width 3 height 3
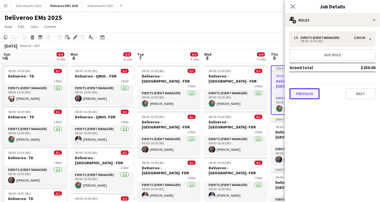
click at [307, 92] on button "Previous" at bounding box center [304, 93] width 30 height 11
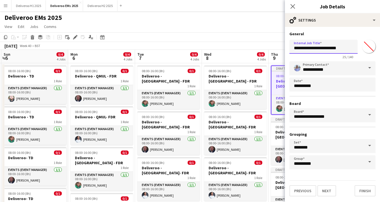
drag, startPoint x: 327, startPoint y: 50, endPoint x: 316, endPoint y: 50, distance: 11.5
click at [316, 50] on input "**********" at bounding box center [323, 47] width 68 height 14
type input "**********"
click at [363, 188] on button "Finish" at bounding box center [365, 190] width 21 height 11
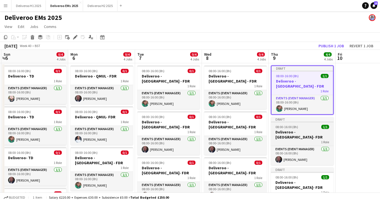
click at [311, 125] on div "08:00-16:00 (8h) 1/1" at bounding box center [302, 127] width 63 height 4
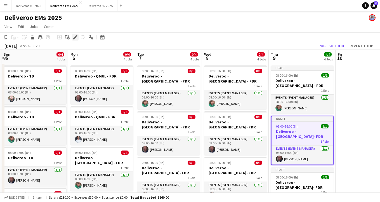
click at [75, 37] on icon at bounding box center [75, 37] width 3 height 3
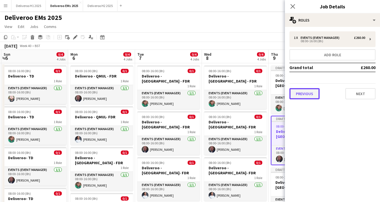
click at [300, 94] on button "Previous" at bounding box center [304, 93] width 30 height 11
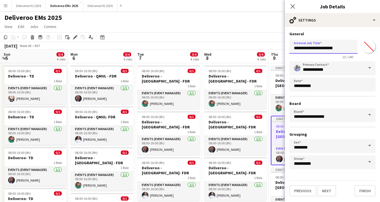
drag, startPoint x: 327, startPoint y: 49, endPoint x: 316, endPoint y: 49, distance: 10.9
click at [316, 49] on input "**********" at bounding box center [323, 47] width 68 height 14
type input "**********"
click at [364, 187] on button "Finish" at bounding box center [365, 190] width 21 height 11
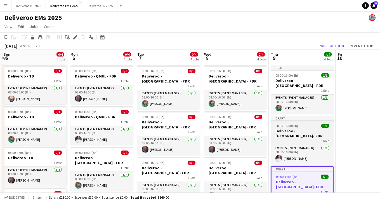
click at [303, 120] on div at bounding box center [302, 120] width 63 height 1
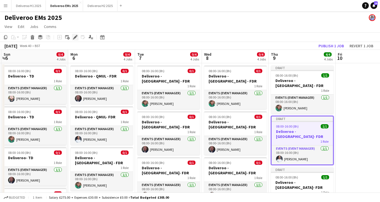
click at [75, 37] on icon at bounding box center [75, 37] width 3 height 3
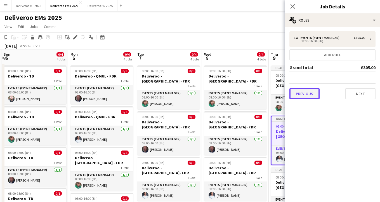
click at [301, 94] on button "Previous" at bounding box center [304, 93] width 30 height 11
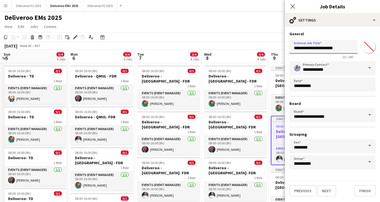
drag, startPoint x: 327, startPoint y: 48, endPoint x: 321, endPoint y: 48, distance: 6.4
click at [321, 48] on input "**********" at bounding box center [323, 47] width 68 height 14
type input "**********"
click at [368, 190] on button "Finish" at bounding box center [365, 190] width 21 height 11
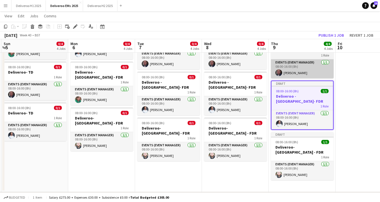
scroll to position [86, 0]
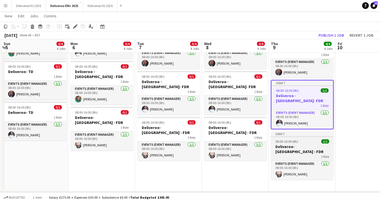
click at [307, 131] on div "Draft" at bounding box center [302, 133] width 63 height 4
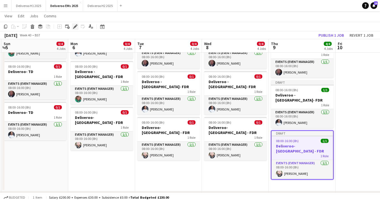
click at [74, 25] on icon "Edit" at bounding box center [75, 26] width 4 height 4
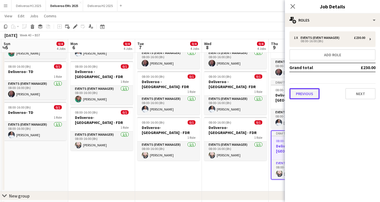
click at [299, 93] on button "Previous" at bounding box center [304, 93] width 30 height 11
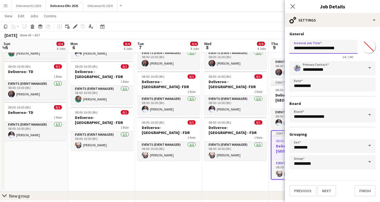
drag, startPoint x: 327, startPoint y: 50, endPoint x: 315, endPoint y: 49, distance: 12.3
click at [315, 49] on input "**********" at bounding box center [323, 47] width 68 height 14
type input "**********"
click at [363, 197] on div "**********" at bounding box center [332, 114] width 95 height 174
click at [363, 194] on button "Finish" at bounding box center [365, 190] width 21 height 11
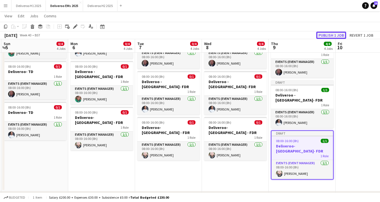
click at [337, 33] on button "Publish 1 job" at bounding box center [331, 35] width 30 height 7
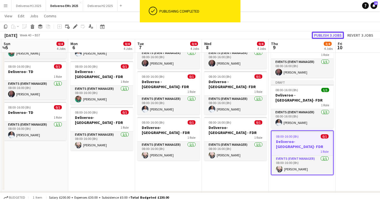
click at [337, 34] on button "Publish 3 jobs" at bounding box center [328, 35] width 32 height 7
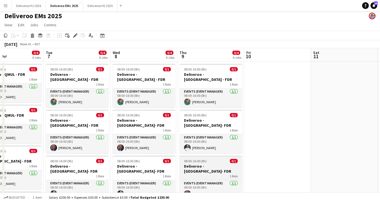
scroll to position [0, 0]
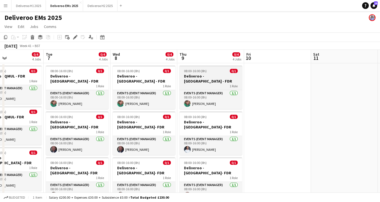
click at [223, 70] on div "08:00-16:00 (8h) 0/1" at bounding box center [211, 71] width 63 height 4
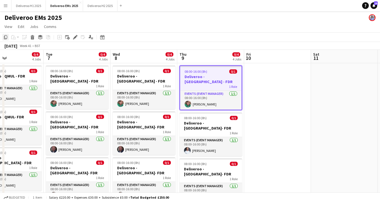
click at [5, 36] on icon "Copy" at bounding box center [5, 37] width 4 height 4
click at [269, 72] on app-date-cell at bounding box center [277, 168] width 67 height 210
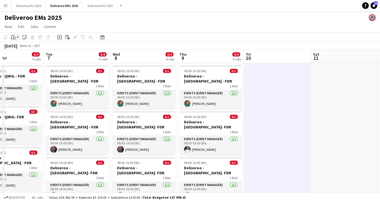
click at [14, 37] on icon "Paste" at bounding box center [13, 37] width 4 height 4
click at [48, 56] on icon at bounding box center [49, 57] width 3 height 3
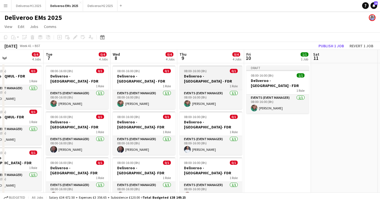
click at [225, 71] on div "08:00-16:00 (8h) 0/1" at bounding box center [211, 71] width 63 height 4
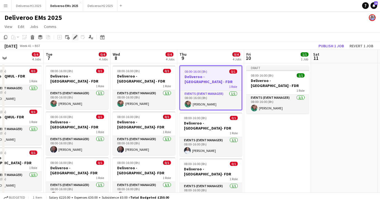
click at [74, 36] on icon "Edit" at bounding box center [75, 37] width 4 height 4
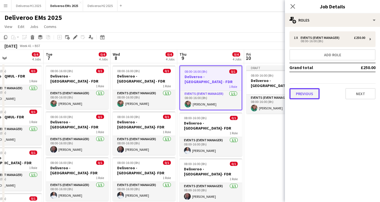
click at [301, 94] on button "Previous" at bounding box center [304, 93] width 30 height 11
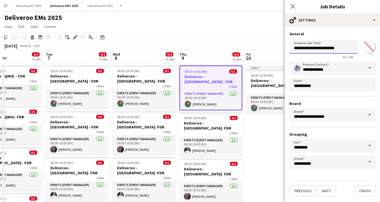
click at [341, 50] on input "**********" at bounding box center [323, 47] width 68 height 14
type input "**********"
click at [365, 193] on button "Finish" at bounding box center [365, 190] width 21 height 11
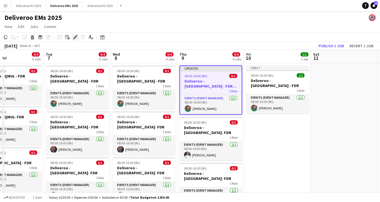
click at [76, 35] on icon "Edit" at bounding box center [75, 37] width 4 height 4
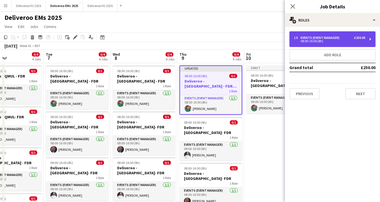
click at [342, 39] on div "1 x Events (Event Manager) £250.00" at bounding box center [329, 38] width 71 height 4
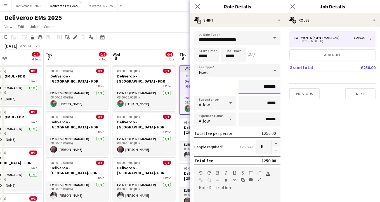
click at [270, 88] on input "*******" at bounding box center [260, 87] width 42 height 14
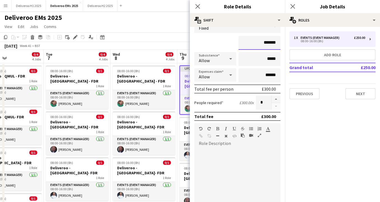
scroll to position [121, 0]
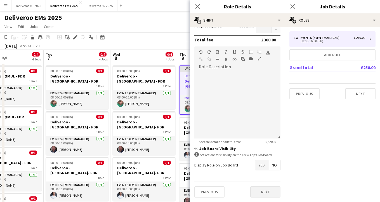
type input "*******"
click at [268, 190] on button "Next" at bounding box center [265, 191] width 30 height 11
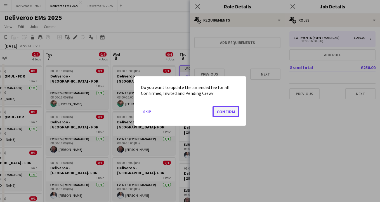
click at [235, 112] on button "Confirm" at bounding box center [226, 111] width 27 height 11
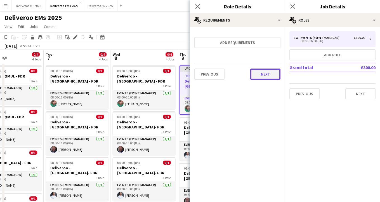
click at [266, 79] on button "Next" at bounding box center [265, 74] width 30 height 11
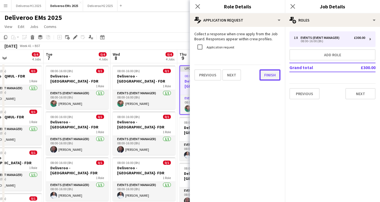
click at [273, 78] on button "Finish" at bounding box center [270, 74] width 21 height 11
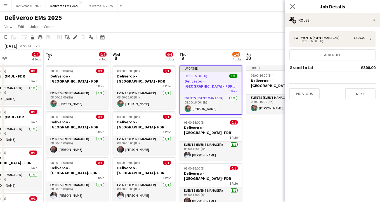
click at [296, 3] on app-icon "Close pop-in" at bounding box center [293, 7] width 8 height 8
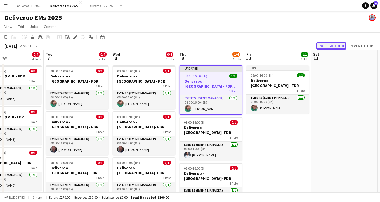
click at [339, 44] on button "Publish 1 job" at bounding box center [331, 45] width 30 height 7
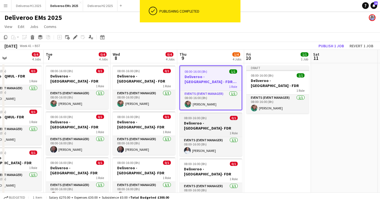
click at [220, 121] on h3 "Deliveroo - [GEOGRAPHIC_DATA]- FDR" at bounding box center [211, 126] width 63 height 10
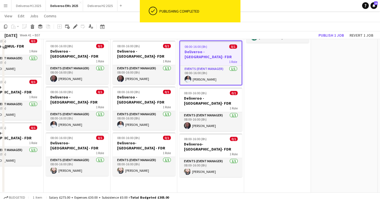
scroll to position [70, 0]
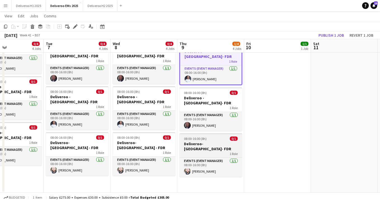
click at [213, 141] on h3 "Deliveroo- [GEOGRAPHIC_DATA]- FDR" at bounding box center [211, 146] width 63 height 10
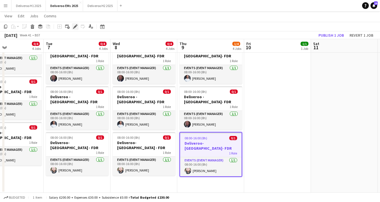
click at [74, 25] on icon "Edit" at bounding box center [75, 26] width 4 height 4
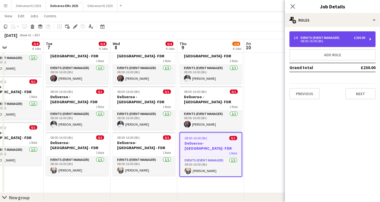
click at [349, 39] on div "1 x Events (Event Manager) £230.00" at bounding box center [329, 38] width 71 height 4
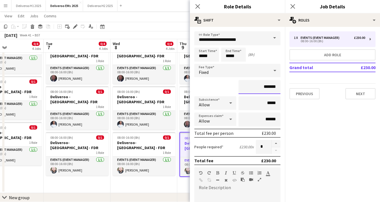
click at [270, 88] on input "*******" at bounding box center [260, 87] width 42 height 14
type input "**"
type input "*******"
click at [307, 91] on button "Previous" at bounding box center [304, 93] width 30 height 11
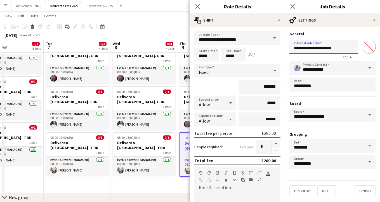
click at [337, 48] on input "**********" at bounding box center [323, 47] width 68 height 14
type input "**********"
click at [361, 192] on button "Finish" at bounding box center [365, 190] width 21 height 11
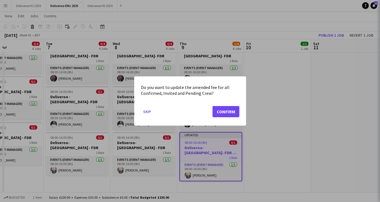
scroll to position [0, 0]
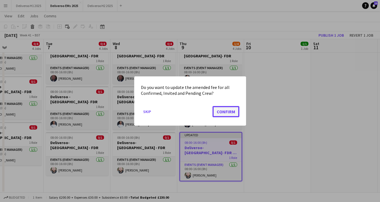
click at [229, 112] on button "Confirm" at bounding box center [226, 111] width 27 height 11
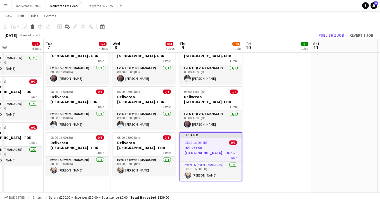
scroll to position [70, 0]
click at [336, 30] on app-toolbar "Copy Paste Paste Command V Paste with crew Command Shift V Paste linked Job [GE…" at bounding box center [190, 27] width 380 height 10
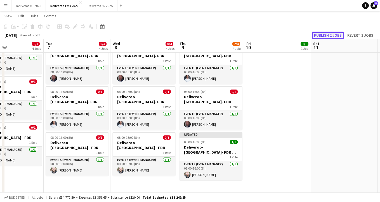
click at [328, 35] on button "Publish 2 jobs" at bounding box center [328, 35] width 32 height 7
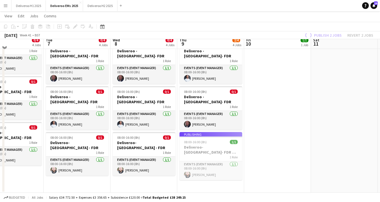
scroll to position [0, 0]
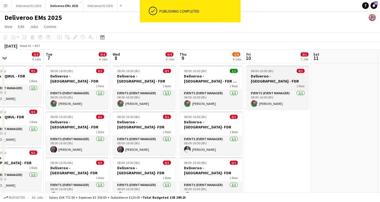
click at [284, 70] on div "08:00-16:00 (8h) 0/1" at bounding box center [277, 71] width 63 height 4
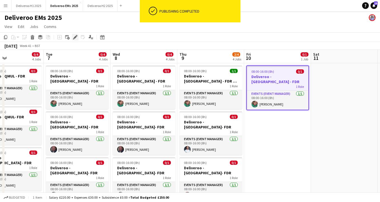
click at [74, 36] on icon "Edit" at bounding box center [75, 37] width 4 height 4
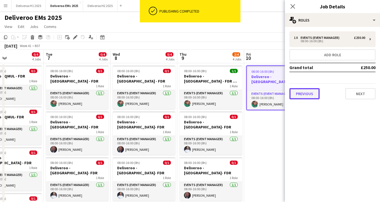
click at [306, 96] on button "Previous" at bounding box center [304, 93] width 30 height 11
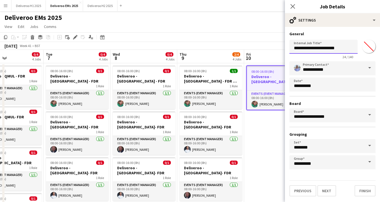
click at [341, 49] on input "**********" at bounding box center [323, 47] width 68 height 14
click at [295, 4] on icon at bounding box center [292, 6] width 5 height 5
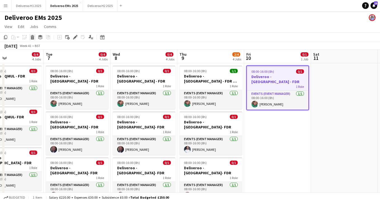
click at [33, 37] on icon at bounding box center [32, 38] width 3 height 3
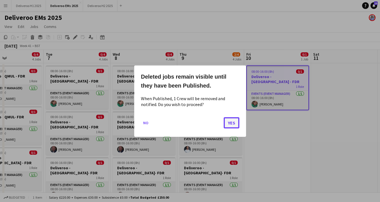
click at [229, 123] on button "Yes" at bounding box center [232, 122] width 16 height 11
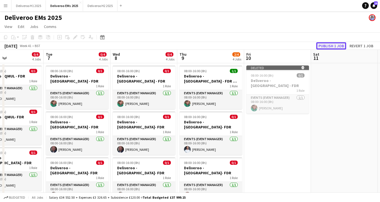
click at [327, 47] on button "Publish 1 job" at bounding box center [331, 45] width 30 height 7
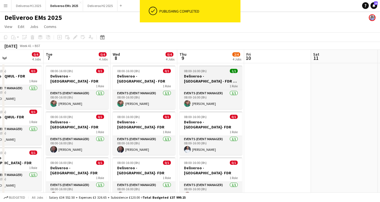
click at [222, 70] on div "08:00-16:00 (8h) 1/1" at bounding box center [211, 71] width 63 height 4
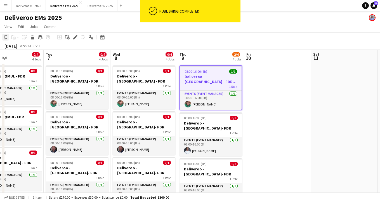
click at [4, 35] on icon "Copy" at bounding box center [5, 37] width 4 height 4
click at [262, 73] on app-date-cell at bounding box center [277, 161] width 67 height 196
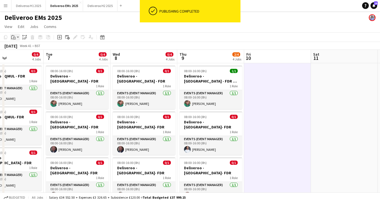
click at [15, 35] on icon "Paste" at bounding box center [13, 37] width 4 height 4
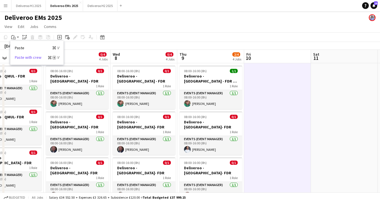
click at [22, 56] on link "Paste with crew Command Shift V" at bounding box center [37, 57] width 44 height 5
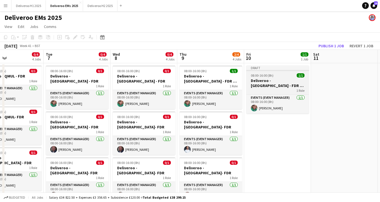
click at [277, 70] on div at bounding box center [277, 70] width 63 height 1
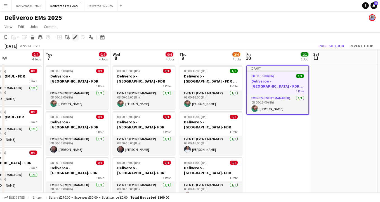
click at [73, 37] on icon "Edit" at bounding box center [75, 37] width 4 height 4
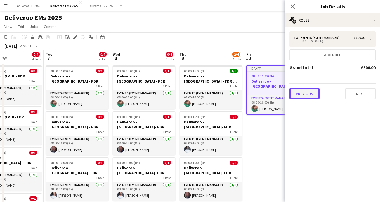
click at [309, 96] on button "Previous" at bounding box center [304, 93] width 30 height 11
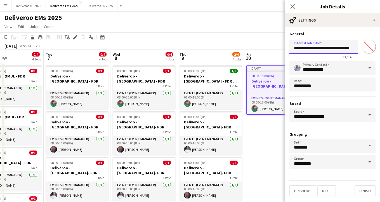
drag, startPoint x: 326, startPoint y: 50, endPoint x: 315, endPoint y: 50, distance: 11.2
click at [315, 50] on input "**********" at bounding box center [323, 47] width 68 height 14
type input "**********"
click at [362, 190] on button "Finish" at bounding box center [365, 190] width 21 height 11
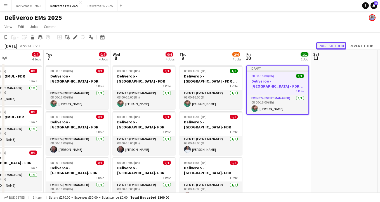
click at [326, 45] on button "Publish 1 job" at bounding box center [331, 45] width 30 height 7
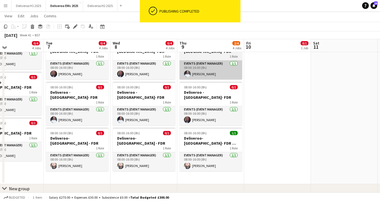
scroll to position [76, 0]
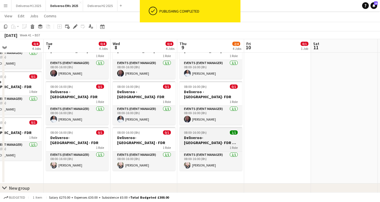
click at [221, 130] on div "08:00-16:00 (8h) 1/1" at bounding box center [211, 132] width 63 height 4
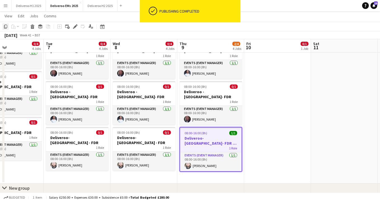
click at [7, 25] on icon at bounding box center [5, 27] width 3 height 4
click at [260, 88] on app-date-cell "08:00-16:00 (8h) 0/1 Deliveroo - [GEOGRAPHIC_DATA] - FDR + 1/2 TD 1 Role Events…" at bounding box center [277, 85] width 67 height 196
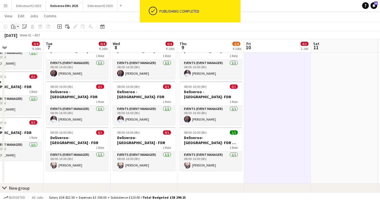
click at [15, 28] on icon "Paste" at bounding box center [13, 26] width 4 height 4
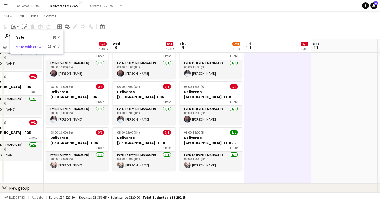
click at [33, 47] on link "Paste with crew Command Shift V" at bounding box center [37, 46] width 44 height 5
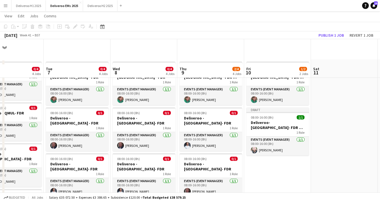
scroll to position [0, 0]
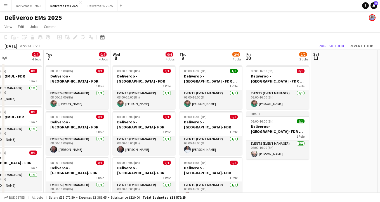
click at [284, 110] on app-date-cell "08:00-16:00 (8h) 0/1 Deliveroo - [GEOGRAPHIC_DATA] - FDR + 1/2 TD 1 Role Events…" at bounding box center [277, 161] width 67 height 196
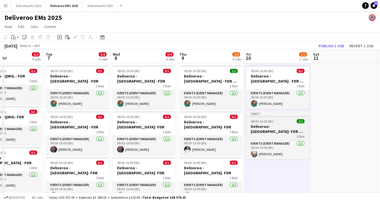
click at [283, 117] on app-job-card "Draft 08:00-16:00 (8h) 1/1 Deliveroo- [GEOGRAPHIC_DATA]- FDR + 1/2 TD 1 Role Ev…" at bounding box center [277, 135] width 63 height 48
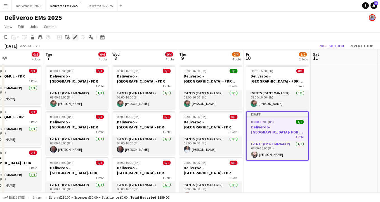
click at [76, 38] on icon "Edit" at bounding box center [75, 37] width 4 height 4
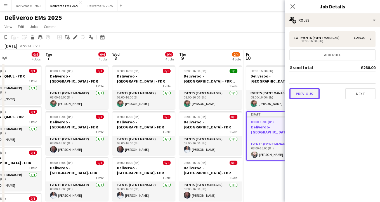
click at [297, 94] on button "Previous" at bounding box center [304, 93] width 30 height 11
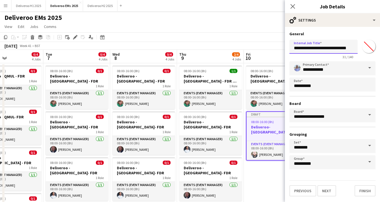
drag, startPoint x: 326, startPoint y: 50, endPoint x: 316, endPoint y: 50, distance: 10.1
click at [316, 50] on input "**********" at bounding box center [323, 47] width 68 height 14
type input "**********"
click at [366, 185] on button "Finish" at bounding box center [365, 190] width 21 height 11
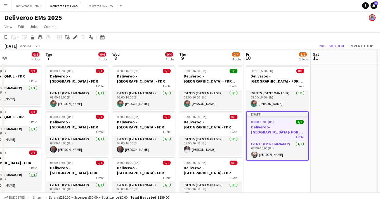
click at [328, 41] on app-toolbar "Copy Paste Paste Command V Paste with crew Command Shift V Paste linked Job [GE…" at bounding box center [190, 37] width 380 height 10
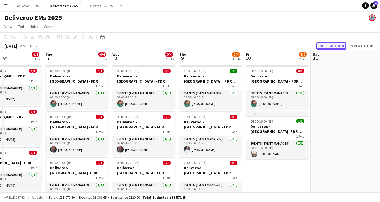
click at [328, 46] on button "Publish 1 job" at bounding box center [331, 45] width 30 height 7
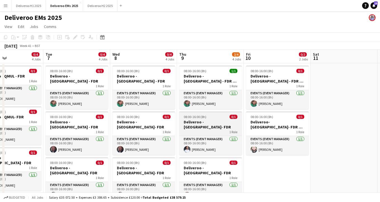
click at [223, 123] on h3 "Deliveroo - [GEOGRAPHIC_DATA]- FDR" at bounding box center [210, 124] width 63 height 10
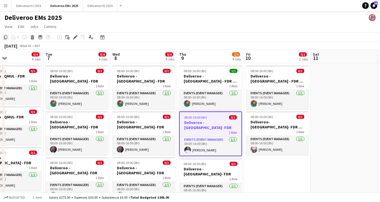
click at [5, 37] on icon "Copy" at bounding box center [5, 37] width 4 height 4
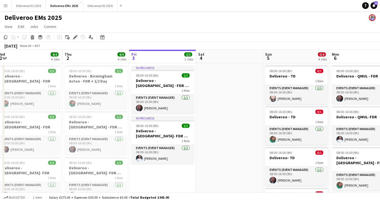
scroll to position [0, 138]
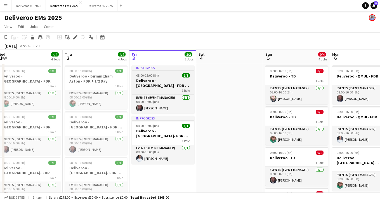
click at [162, 70] on div at bounding box center [163, 70] width 63 height 1
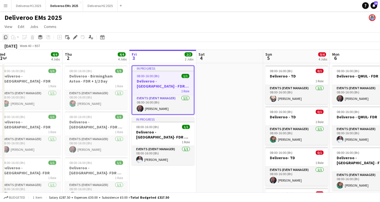
click at [6, 37] on icon "Copy" at bounding box center [5, 37] width 4 height 4
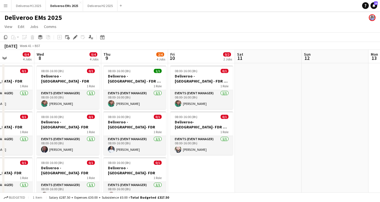
scroll to position [0, 239]
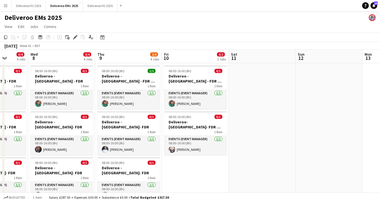
click at [193, 163] on app-date-cell "08:00-16:00 (8h) 0/1 Deliveroo - [GEOGRAPHIC_DATA] - FDR + 1/2 TD 1 Role Events…" at bounding box center [195, 161] width 67 height 196
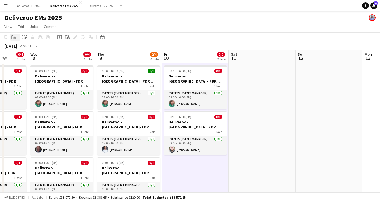
click at [14, 37] on icon at bounding box center [14, 37] width 1 height 0
click at [35, 57] on link "Paste with crew Command Shift V" at bounding box center [37, 57] width 44 height 5
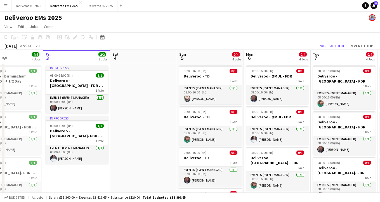
scroll to position [0, 123]
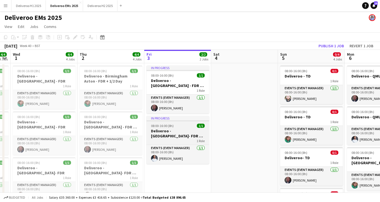
click at [184, 122] on app-job-card "In progress 08:00-16:00 (8h) 1/1 Deliveroo -[GEOGRAPHIC_DATA]- FDR + 1/2 TD 1 R…" at bounding box center [178, 140] width 63 height 48
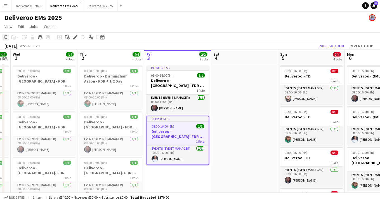
click at [5, 35] on icon at bounding box center [5, 37] width 3 height 4
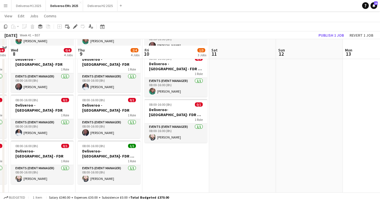
scroll to position [70, 0]
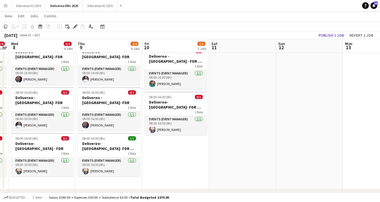
click at [174, 140] on app-date-cell "Draft 08:00-16:00 (8h) 1/1 Deliveroo - [GEOGRAPHIC_DATA] - FDR + 1/2 TD 1 Role …" at bounding box center [175, 91] width 67 height 196
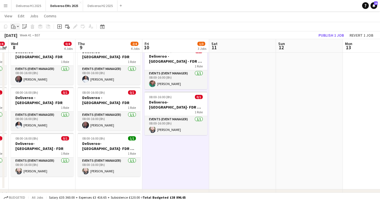
click at [15, 25] on icon "Paste" at bounding box center [13, 26] width 4 height 4
click at [28, 44] on link "Paste with crew Command Shift V" at bounding box center [37, 46] width 44 height 5
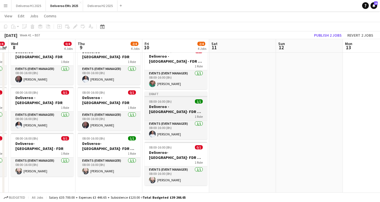
click at [177, 96] on div "Draft" at bounding box center [176, 93] width 63 height 4
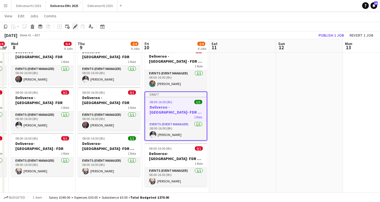
click at [75, 26] on icon "Edit" at bounding box center [75, 26] width 4 height 4
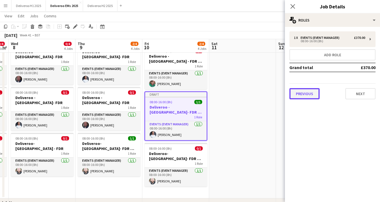
click at [312, 97] on button "Previous" at bounding box center [304, 93] width 30 height 11
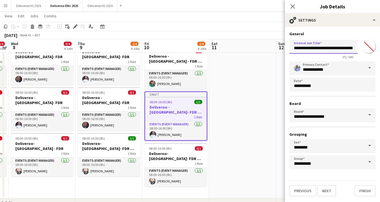
drag, startPoint x: 336, startPoint y: 49, endPoint x: 315, endPoint y: 50, distance: 20.7
click at [315, 50] on input "**********" at bounding box center [323, 47] width 68 height 14
type input "**********"
click at [361, 192] on button "Finish" at bounding box center [365, 190] width 21 height 11
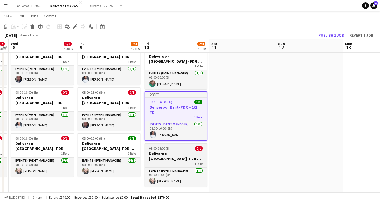
click at [187, 146] on div "08:00-16:00 (8h) 0/1" at bounding box center [176, 148] width 63 height 4
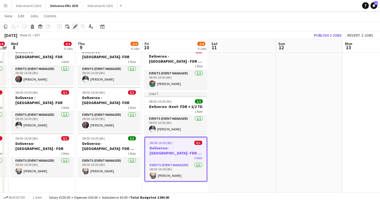
click at [75, 25] on icon "Edit" at bounding box center [75, 26] width 4 height 4
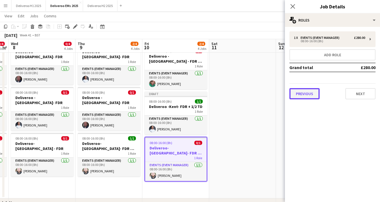
click at [302, 98] on button "Previous" at bounding box center [304, 93] width 30 height 11
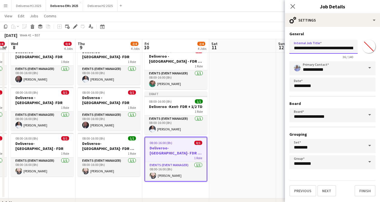
drag, startPoint x: 340, startPoint y: 48, endPoint x: 314, endPoint y: 48, distance: 26.0
click at [314, 48] on input "**********" at bounding box center [323, 47] width 68 height 14
type input "**********"
click at [363, 190] on button "Finish" at bounding box center [365, 190] width 21 height 11
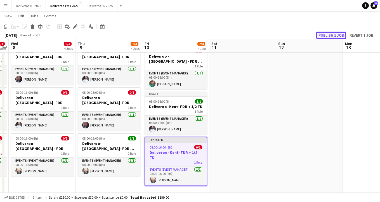
click at [329, 36] on button "Publish 1 job" at bounding box center [331, 35] width 30 height 7
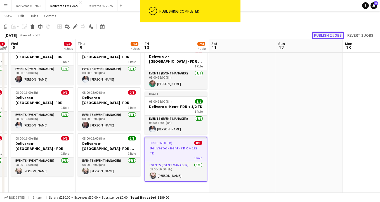
click at [333, 34] on button "Publish 2 jobs" at bounding box center [328, 35] width 32 height 7
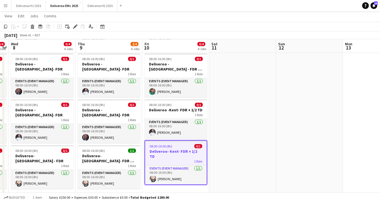
scroll to position [58, 0]
click at [176, 149] on h3 "Deliveroo- Kent- FDR + 1/2 TD" at bounding box center [176, 154] width 62 height 10
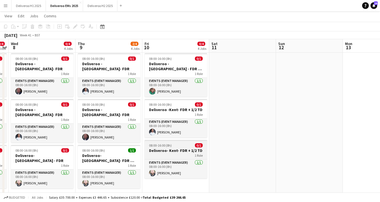
click at [176, 149] on h3 "Deliveroo- Kent- FDR + 1/2 TD" at bounding box center [176, 150] width 63 height 5
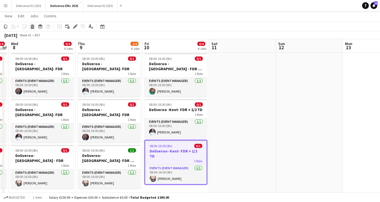
click at [31, 26] on icon at bounding box center [32, 27] width 3 height 3
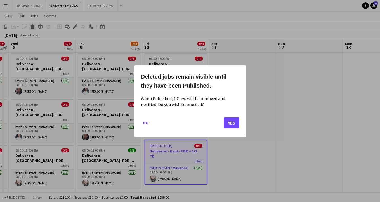
scroll to position [0, 0]
click at [234, 120] on button "Yes" at bounding box center [232, 122] width 16 height 11
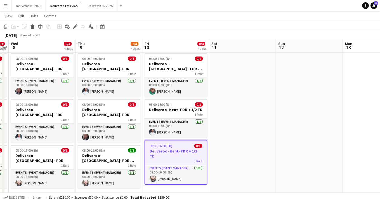
scroll to position [58, 0]
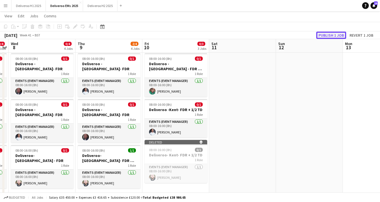
click at [328, 36] on button "Publish 1 job" at bounding box center [331, 35] width 30 height 7
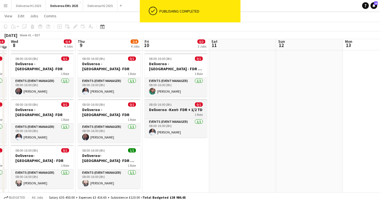
scroll to position [0, 0]
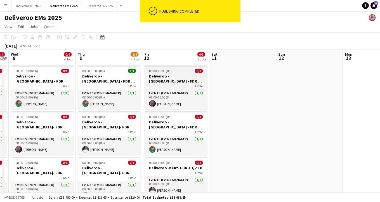
click at [183, 70] on div "08:00-16:00 (8h) 0/1" at bounding box center [176, 71] width 63 height 4
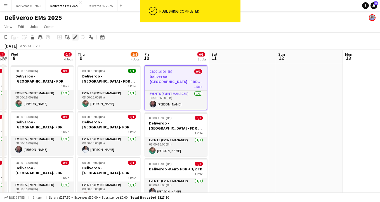
click at [74, 37] on icon "Edit" at bounding box center [75, 37] width 4 height 4
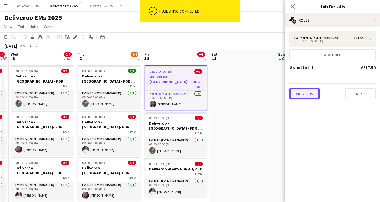
click at [294, 92] on button "Previous" at bounding box center [304, 93] width 30 height 11
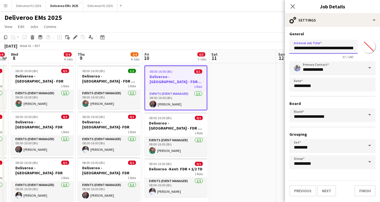
drag, startPoint x: 338, startPoint y: 49, endPoint x: 316, endPoint y: 49, distance: 21.8
click at [316, 49] on input "**********" at bounding box center [323, 47] width 68 height 14
type input "**********"
click at [366, 190] on button "Finish" at bounding box center [365, 190] width 21 height 11
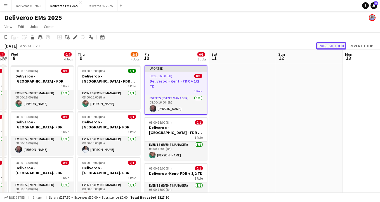
click at [329, 46] on button "Publish 1 job" at bounding box center [331, 45] width 30 height 7
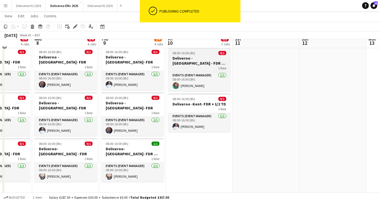
scroll to position [65, 0]
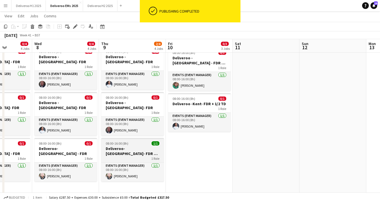
click at [138, 146] on h3 "Deliveroo- [GEOGRAPHIC_DATA]- FDR + 1/2 TD" at bounding box center [132, 151] width 63 height 10
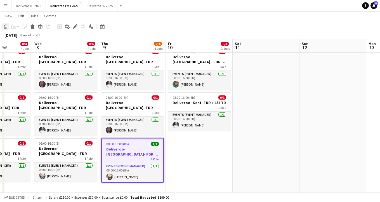
click at [6, 26] on icon "Copy" at bounding box center [5, 26] width 4 height 4
click at [181, 130] on app-date-cell "08:00-16:00 (8h) 0/1 Deliveroo - [GEOGRAPHIC_DATA] - FDR + 1/2 TD 1 Role Events…" at bounding box center [199, 96] width 67 height 196
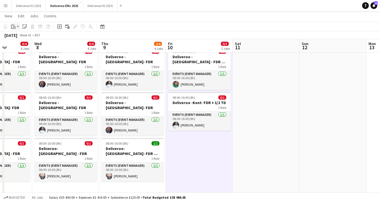
click at [15, 25] on icon "Paste" at bounding box center [13, 26] width 4 height 4
click at [24, 48] on link "Paste with crew Command Shift V" at bounding box center [37, 46] width 44 height 5
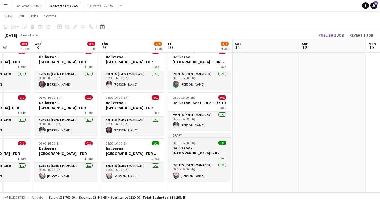
click at [199, 134] on app-job-card "Draft 08:00-16:00 (8h) 1/1 Deliveroo- [GEOGRAPHIC_DATA]- FDR + 1/2 TD 1 Role Ev…" at bounding box center [199, 157] width 63 height 48
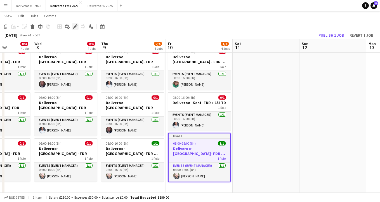
click at [76, 27] on icon at bounding box center [75, 26] width 3 height 3
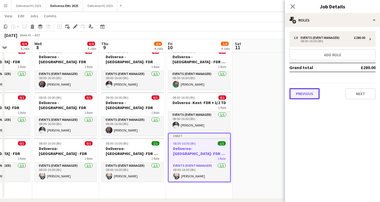
click at [310, 93] on button "Previous" at bounding box center [304, 93] width 30 height 11
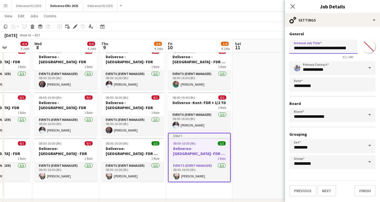
drag, startPoint x: 326, startPoint y: 50, endPoint x: 315, endPoint y: 50, distance: 10.9
click at [315, 50] on input "**********" at bounding box center [323, 47] width 68 height 14
type input "**********"
click at [364, 192] on button "Finish" at bounding box center [365, 190] width 21 height 11
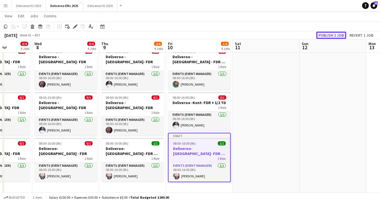
click at [333, 34] on button "Publish 1 job" at bounding box center [331, 35] width 30 height 7
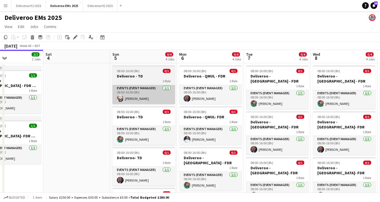
scroll to position [0, 157]
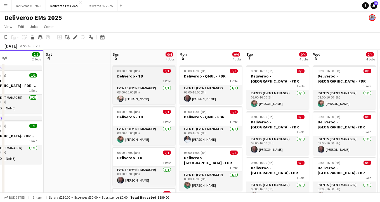
click at [155, 81] on div "1 Role" at bounding box center [144, 81] width 63 height 4
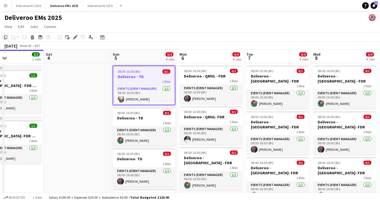
click at [6, 38] on icon "Copy" at bounding box center [5, 37] width 4 height 4
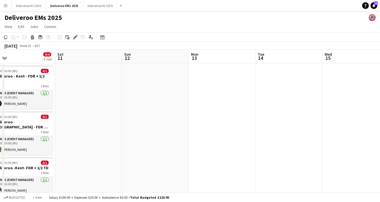
scroll to position [0, 225]
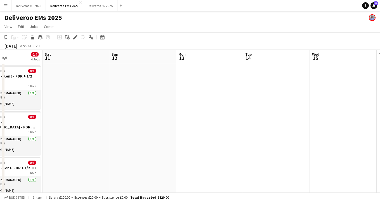
click at [154, 83] on app-date-cell at bounding box center [142, 163] width 67 height 201
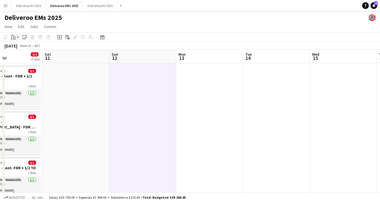
click at [16, 36] on div "Paste" at bounding box center [13, 37] width 7 height 7
click at [33, 54] on div "Paste Command V Paste with crew Command Shift V" at bounding box center [36, 52] width 53 height 23
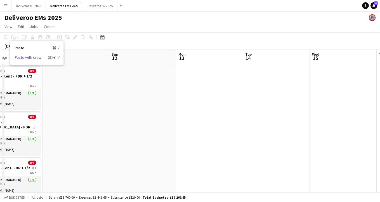
click at [32, 58] on link "Paste with crew Command Shift V" at bounding box center [37, 57] width 44 height 5
click at [138, 86] on app-date-cell at bounding box center [142, 163] width 67 height 201
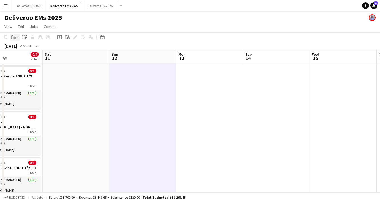
click at [15, 35] on icon "Paste" at bounding box center [13, 37] width 4 height 4
click at [29, 57] on link "Paste with crew Command Shift V" at bounding box center [37, 57] width 44 height 5
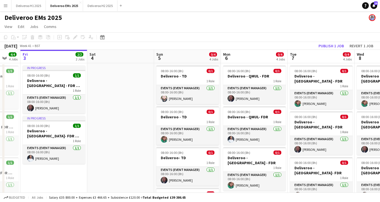
scroll to position [0, 133]
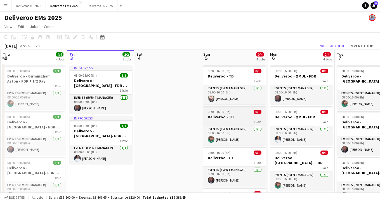
click at [251, 118] on h3 "Deliveroo - TD" at bounding box center [234, 116] width 63 height 5
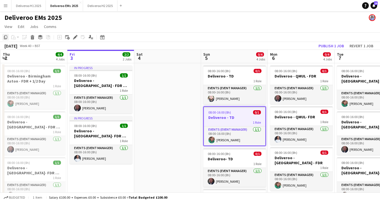
click at [4, 37] on icon at bounding box center [5, 37] width 3 height 4
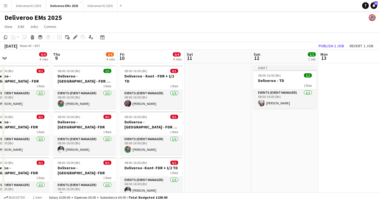
scroll to position [0, 181]
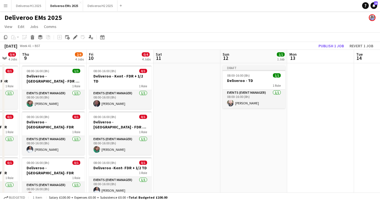
click at [255, 123] on app-date-cell "Draft 08:00-16:00 (8h) 1/1 Deliveroo - TD 1 Role Events (Event Manager) [DATE] …" at bounding box center [253, 161] width 67 height 196
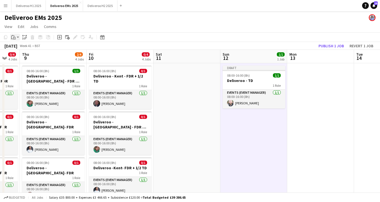
click at [13, 35] on icon "Paste" at bounding box center [13, 37] width 4 height 4
click at [31, 57] on link "Paste with crew Command Shift V" at bounding box center [37, 57] width 44 height 5
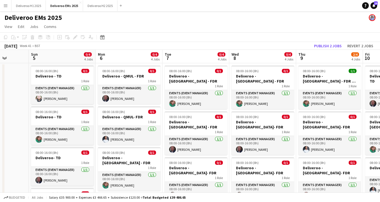
scroll to position [0, 167]
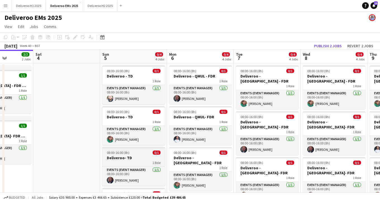
click at [123, 160] on h3 "Deliveroo- TD" at bounding box center [133, 157] width 63 height 5
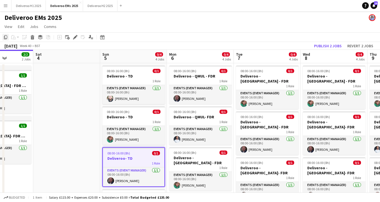
click at [6, 37] on icon "Copy" at bounding box center [5, 37] width 4 height 4
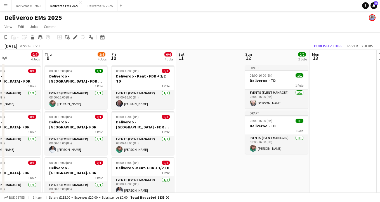
scroll to position [0, 223]
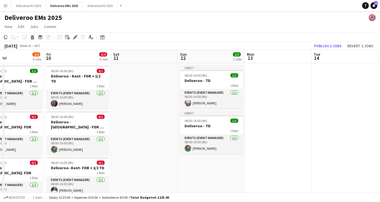
click at [217, 163] on app-date-cell "Draft 08:00-16:00 (8h) 1/1 Deliveroo - TD 1 Role Events (Event Manager) [DATE] …" at bounding box center [211, 161] width 67 height 196
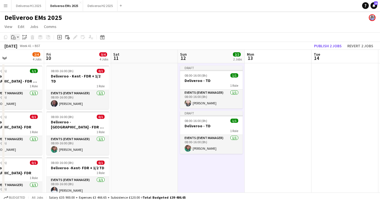
click at [13, 37] on icon "Paste" at bounding box center [13, 37] width 4 height 4
click at [26, 55] on link "Paste with crew Command Shift V" at bounding box center [37, 57] width 44 height 5
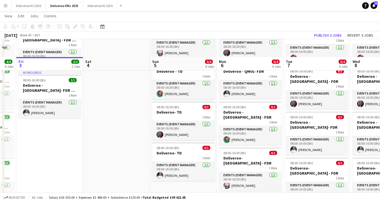
scroll to position [67, 0]
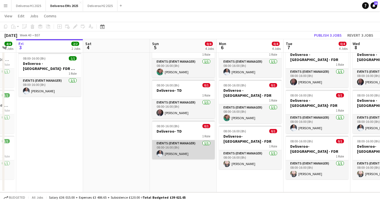
click at [165, 143] on app-card-role "Events (Event Manager) [DATE] 08:00-16:00 (8h) [PERSON_NAME]" at bounding box center [183, 149] width 63 height 19
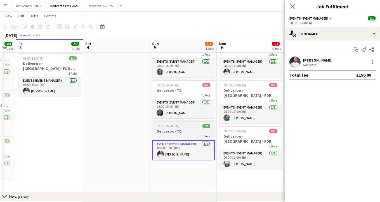
click at [175, 126] on span "08:00-16:00 (8h)" at bounding box center [168, 126] width 23 height 4
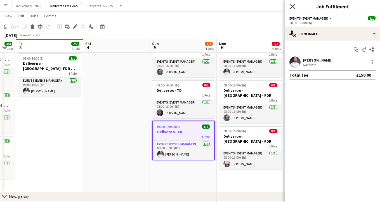
click at [294, 7] on icon at bounding box center [292, 6] width 5 height 5
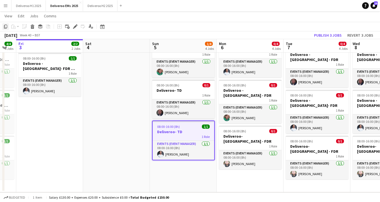
click at [4, 27] on icon "Copy" at bounding box center [5, 26] width 4 height 4
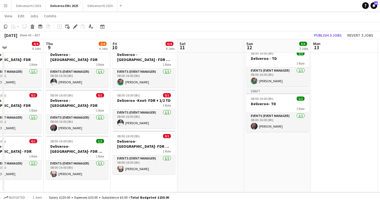
scroll to position [0, 242]
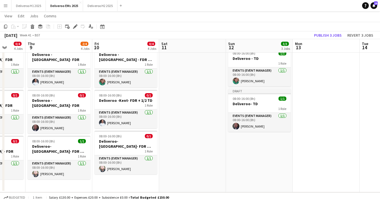
click at [250, 149] on app-date-cell "Draft 08:00-16:00 (8h) 1/1 Deliveroo - TD 1 Role Events (Event Manager) [DATE] …" at bounding box center [259, 94] width 67 height 196
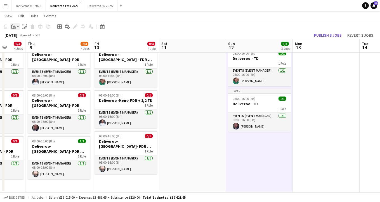
click at [12, 23] on div "Paste" at bounding box center [13, 26] width 7 height 7
click at [29, 45] on link "Paste with crew Command Shift V" at bounding box center [37, 46] width 44 height 5
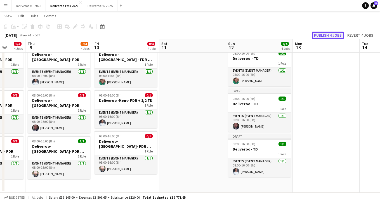
click at [329, 32] on button "Publish 4 jobs" at bounding box center [328, 35] width 32 height 7
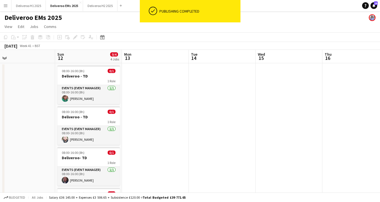
scroll to position [0, 215]
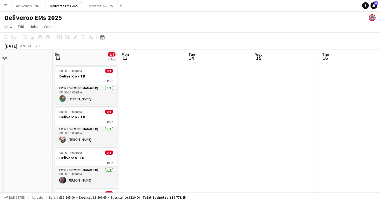
click at [148, 72] on app-date-cell at bounding box center [152, 161] width 67 height 196
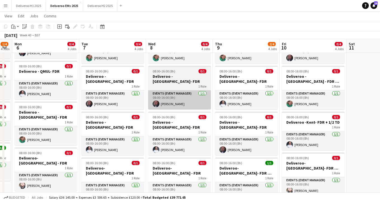
scroll to position [45, 0]
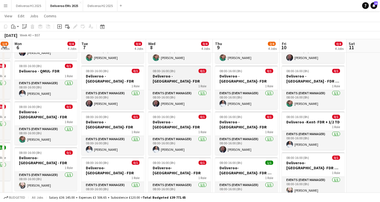
click at [188, 74] on h3 "Deliveroo - [GEOGRAPHIC_DATA]- FDR" at bounding box center [179, 79] width 63 height 10
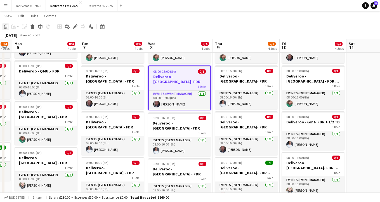
click at [6, 26] on icon "Copy" at bounding box center [5, 26] width 4 height 4
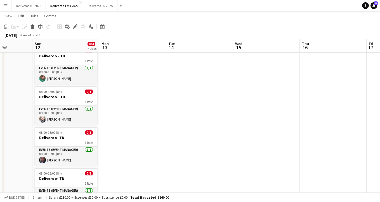
scroll to position [0, 0]
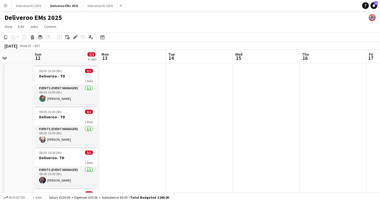
click at [138, 75] on app-date-cell at bounding box center [132, 161] width 67 height 196
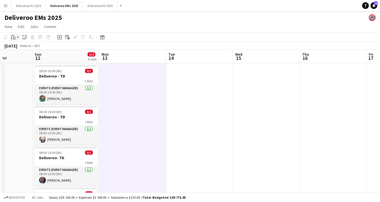
click at [15, 37] on icon "Paste" at bounding box center [13, 37] width 4 height 4
click at [27, 57] on link "Paste with crew Command Shift V" at bounding box center [37, 57] width 44 height 5
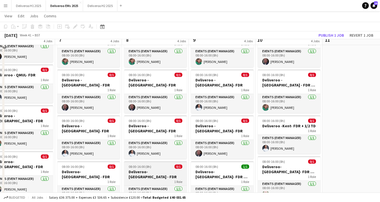
scroll to position [42, 0]
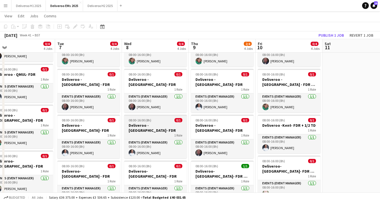
click at [154, 123] on h3 "Deliveroo - [GEOGRAPHIC_DATA]- FDR" at bounding box center [155, 128] width 63 height 10
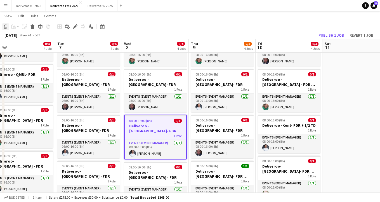
click at [7, 25] on icon at bounding box center [5, 27] width 3 height 4
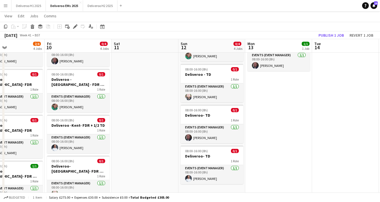
scroll to position [0, 222]
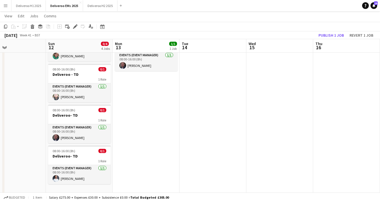
click at [165, 74] on app-date-cell "Draft 08:00-16:00 (8h) 1/1 Deliveroo - [GEOGRAPHIC_DATA]- FDR 1 Role Events (Ev…" at bounding box center [146, 119] width 67 height 196
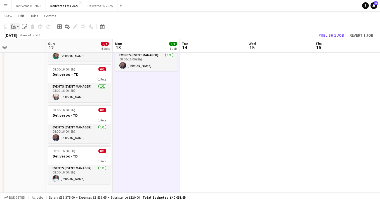
click at [15, 24] on div "Paste" at bounding box center [13, 26] width 7 height 7
click at [24, 49] on link "Paste with crew Command Shift V" at bounding box center [37, 46] width 44 height 5
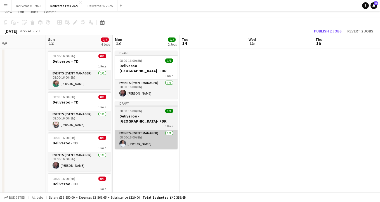
scroll to position [0, 0]
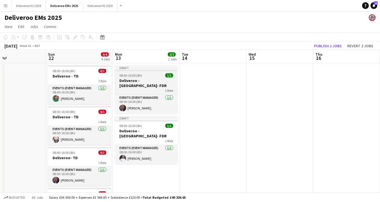
click at [159, 70] on div at bounding box center [146, 70] width 63 height 1
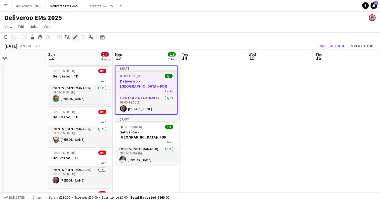
click at [76, 37] on icon at bounding box center [75, 37] width 3 height 3
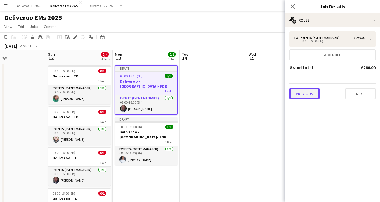
click at [313, 91] on button "Previous" at bounding box center [304, 93] width 30 height 11
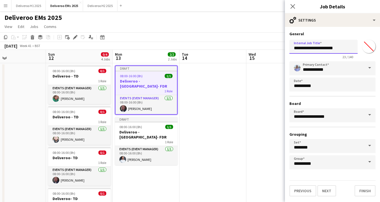
drag, startPoint x: 327, startPoint y: 50, endPoint x: 318, endPoint y: 50, distance: 9.2
click at [318, 50] on input "**********" at bounding box center [323, 47] width 68 height 14
type input "**********"
click at [365, 190] on button "Finish" at bounding box center [365, 190] width 21 height 11
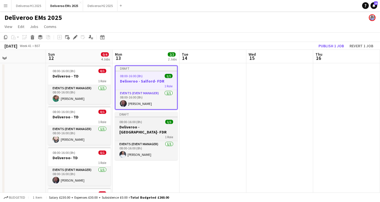
click at [161, 115] on div "Draft" at bounding box center [146, 114] width 63 height 4
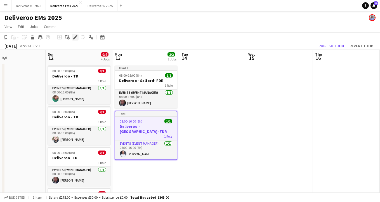
click at [76, 36] on icon "Edit" at bounding box center [75, 37] width 4 height 4
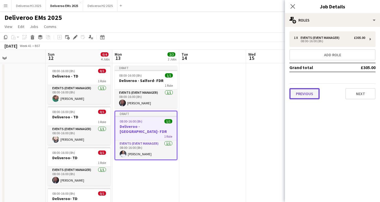
click at [314, 90] on button "Previous" at bounding box center [304, 93] width 30 height 11
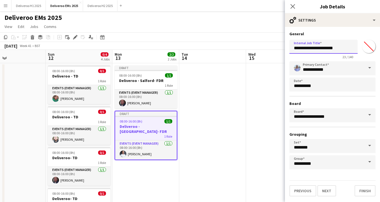
drag, startPoint x: 327, startPoint y: 50, endPoint x: 317, endPoint y: 50, distance: 9.8
click at [317, 50] on input "**********" at bounding box center [323, 47] width 68 height 14
type input "**********"
click at [362, 189] on button "Finish" at bounding box center [365, 190] width 21 height 11
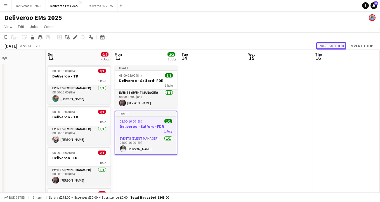
click at [322, 45] on button "Publish 1 job" at bounding box center [331, 45] width 30 height 7
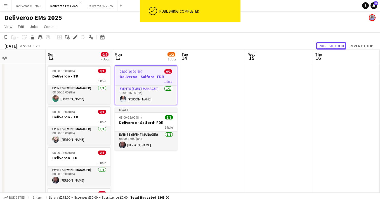
click at [329, 45] on button "Publish 1 job" at bounding box center [331, 45] width 30 height 7
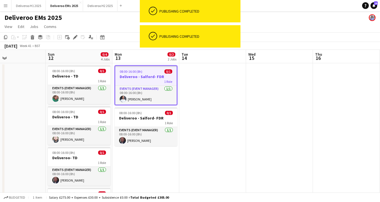
click at [144, 160] on app-date-cell "08:00-16:00 (8h) 0/1 Deliveroo - [GEOGRAPHIC_DATA]- FDR 1 Role Events (Event Ma…" at bounding box center [145, 161] width 67 height 196
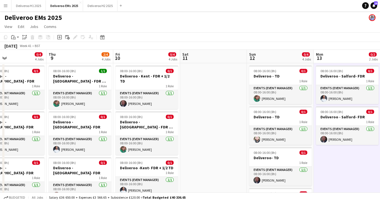
scroll to position [0, 134]
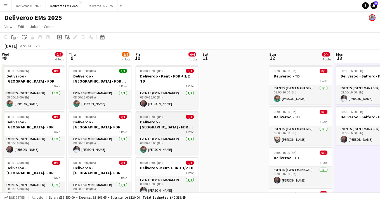
click at [176, 119] on h3 "Deliveroo - [GEOGRAPHIC_DATA] - FDR + 1/2 TD" at bounding box center [167, 124] width 63 height 10
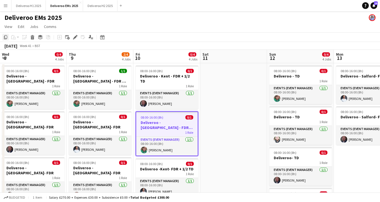
click at [6, 36] on icon "Copy" at bounding box center [5, 37] width 4 height 4
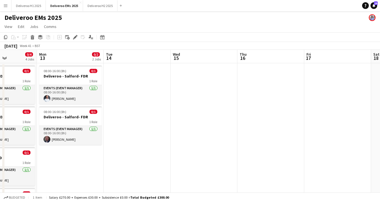
scroll to position [0, 193]
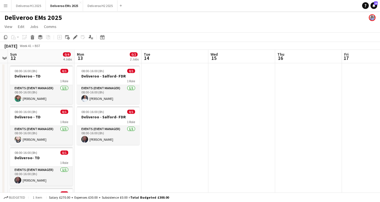
click at [127, 160] on app-date-cell "08:00-16:00 (8h) 0/1 Deliveroo - [GEOGRAPHIC_DATA]- FDR 1 Role Events (Event Ma…" at bounding box center [108, 161] width 67 height 196
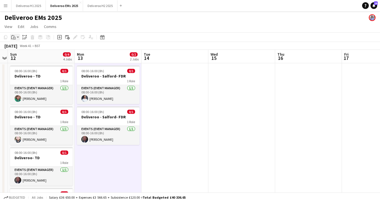
click at [13, 39] on icon "Paste" at bounding box center [13, 37] width 4 height 4
click at [24, 60] on link "Paste with crew Command Shift V" at bounding box center [37, 57] width 44 height 5
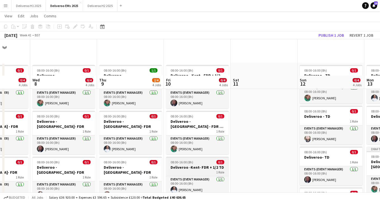
scroll to position [66, 0]
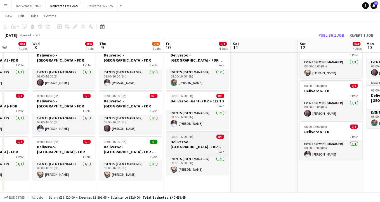
click at [196, 139] on h3 "Deliveroo- [GEOGRAPHIC_DATA]- FDR + 1/2 TD" at bounding box center [197, 144] width 63 height 10
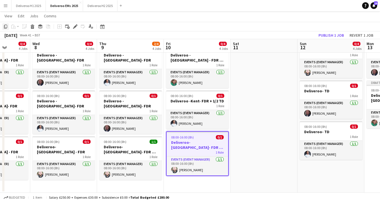
click at [6, 25] on icon "Copy" at bounding box center [5, 26] width 4 height 4
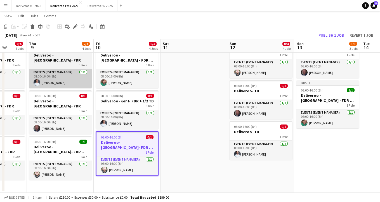
scroll to position [0, 194]
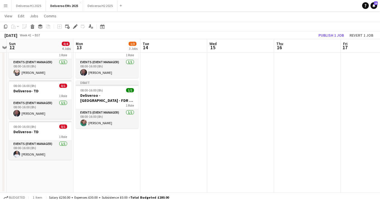
click at [110, 131] on app-date-cell "08:00-16:00 (8h) 0/1 Deliveroo - [GEOGRAPHIC_DATA]- FDR 1 Role Events (Event Ma…" at bounding box center [107, 94] width 67 height 196
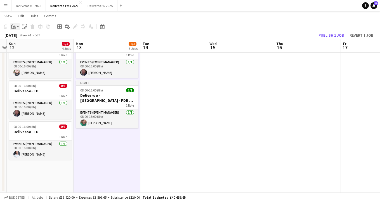
click at [14, 26] on icon at bounding box center [14, 27] width 3 height 3
click at [42, 47] on link "Paste with crew Command Shift V" at bounding box center [37, 46] width 44 height 5
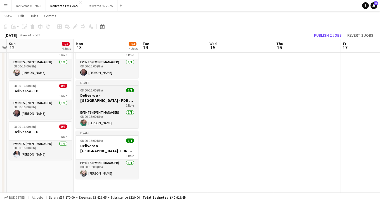
click at [111, 89] on div "08:00-16:00 (8h) 1/1" at bounding box center [107, 90] width 63 height 4
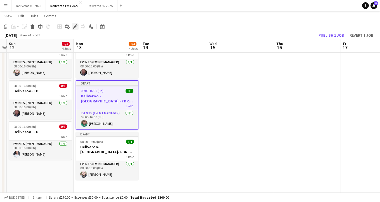
click at [75, 28] on icon "Edit" at bounding box center [75, 26] width 4 height 4
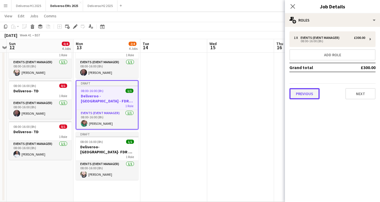
click at [311, 90] on button "Previous" at bounding box center [304, 93] width 30 height 11
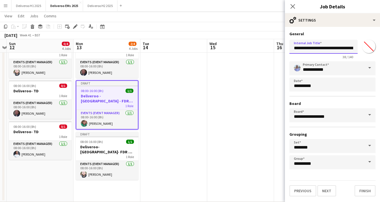
drag, startPoint x: 340, startPoint y: 49, endPoint x: 316, endPoint y: 49, distance: 24.9
click at [316, 49] on input "**********" at bounding box center [323, 47] width 68 height 14
type input "**********"
click at [363, 191] on button "Finish" at bounding box center [365, 190] width 21 height 11
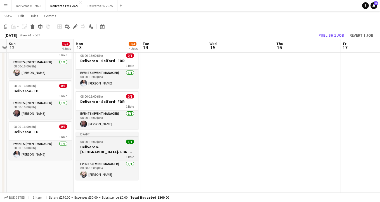
click at [107, 133] on div "Draft" at bounding box center [107, 134] width 63 height 4
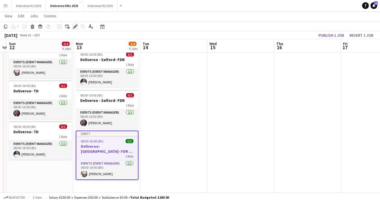
click at [76, 25] on icon at bounding box center [75, 26] width 3 height 3
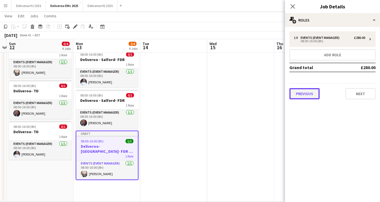
click at [307, 93] on button "Previous" at bounding box center [304, 93] width 30 height 11
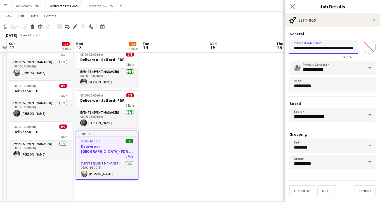
click at [342, 49] on input "**********" at bounding box center [323, 47] width 68 height 14
drag, startPoint x: 340, startPoint y: 48, endPoint x: 314, endPoint y: 48, distance: 26.3
click at [314, 48] on input "**********" at bounding box center [323, 47] width 68 height 14
type input "**********"
click at [366, 189] on button "Finish" at bounding box center [365, 190] width 21 height 11
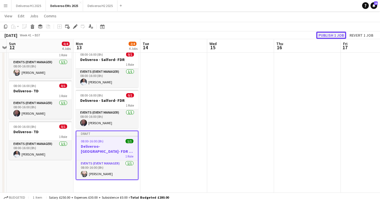
click at [323, 36] on button "Publish 1 job" at bounding box center [331, 35] width 30 height 7
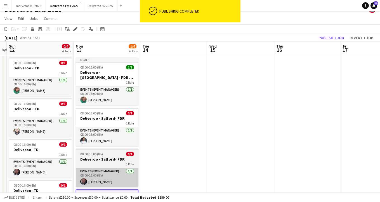
scroll to position [0, 0]
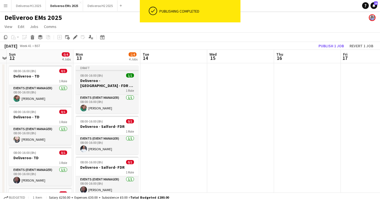
click at [123, 70] on div at bounding box center [107, 70] width 63 height 1
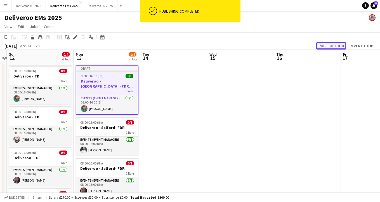
click at [328, 44] on button "Publish 1 job" at bounding box center [331, 45] width 30 height 7
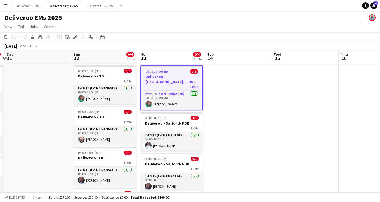
scroll to position [0, 128]
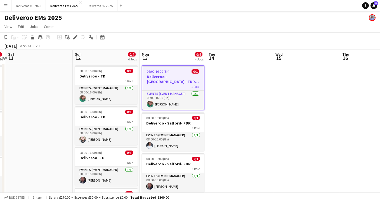
click at [249, 91] on app-date-cell at bounding box center [239, 163] width 67 height 201
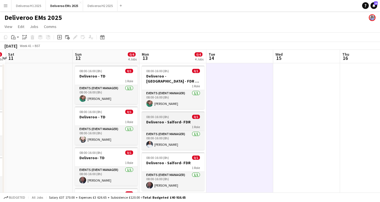
click at [187, 116] on div "08:00-16:00 (8h) 0/1" at bounding box center [173, 117] width 63 height 4
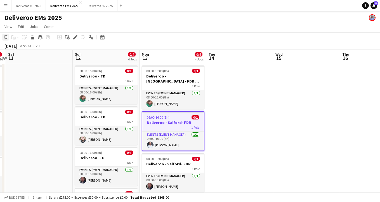
click at [6, 36] on icon "Copy" at bounding box center [5, 37] width 4 height 4
click at [246, 72] on app-date-cell at bounding box center [239, 163] width 67 height 201
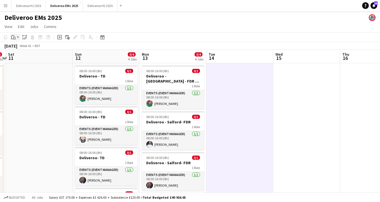
click at [11, 36] on icon at bounding box center [12, 38] width 2 height 4
click at [36, 54] on div "Paste Command V Paste with crew Command Shift V" at bounding box center [36, 52] width 53 height 23
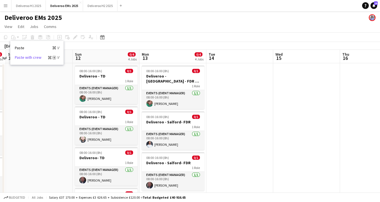
click at [36, 58] on link "Paste with crew Command Shift V" at bounding box center [37, 57] width 44 height 5
click at [251, 77] on app-date-cell at bounding box center [239, 163] width 67 height 201
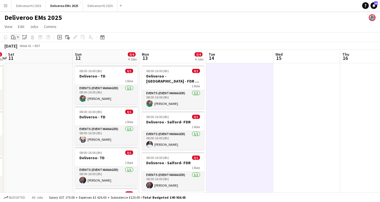
click at [13, 38] on icon at bounding box center [14, 38] width 3 height 3
click at [30, 57] on link "Paste with crew Command Shift V" at bounding box center [37, 57] width 44 height 5
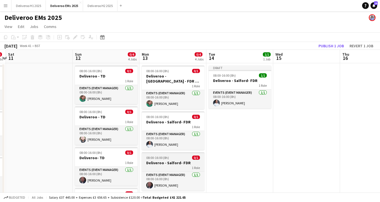
click at [175, 162] on h3 "Deliveroo - Salford- FDR" at bounding box center [173, 162] width 63 height 5
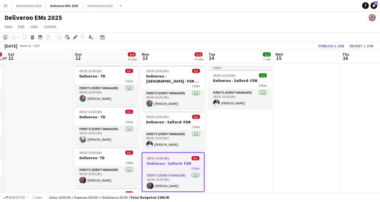
click at [4, 37] on icon at bounding box center [5, 37] width 3 height 4
click at [229, 123] on app-date-cell "Draft 08:00-16:00 (8h) 1/1 Deliveroo - [GEOGRAPHIC_DATA]- FDR 1 Role Events (Ev…" at bounding box center [239, 161] width 67 height 196
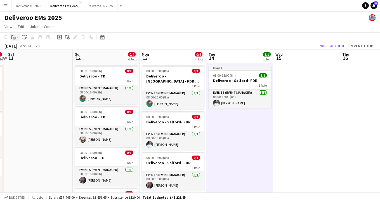
click at [13, 37] on icon at bounding box center [14, 38] width 3 height 3
click at [39, 56] on link "Paste with crew Command Shift V" at bounding box center [37, 57] width 44 height 5
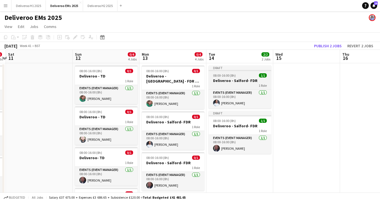
click at [252, 70] on div at bounding box center [240, 70] width 63 height 1
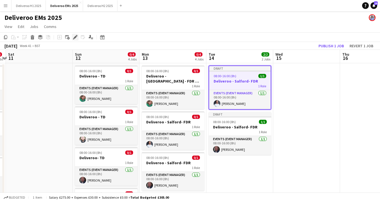
click at [76, 37] on icon at bounding box center [75, 37] width 3 height 3
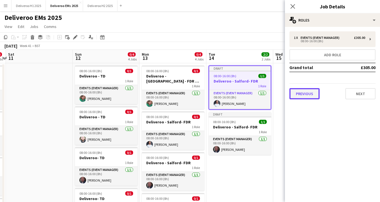
click at [312, 92] on button "Previous" at bounding box center [304, 93] width 30 height 11
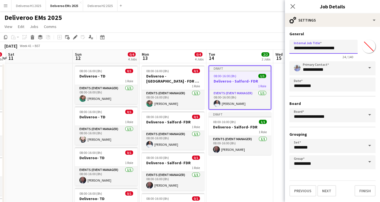
drag, startPoint x: 328, startPoint y: 48, endPoint x: 316, endPoint y: 48, distance: 12.6
click at [316, 48] on input "**********" at bounding box center [323, 47] width 68 height 14
click at [337, 49] on input "**********" at bounding box center [323, 47] width 68 height 14
type input "**********"
click at [369, 192] on button "Finish" at bounding box center [365, 190] width 21 height 11
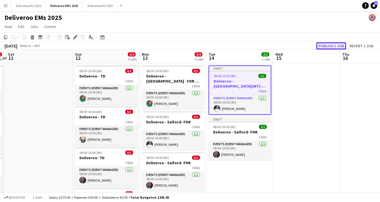
click at [324, 46] on button "Publish 1 job" at bounding box center [331, 45] width 30 height 7
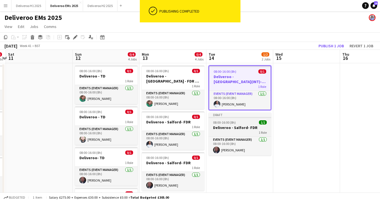
click at [246, 116] on div "Draft" at bounding box center [240, 114] width 63 height 4
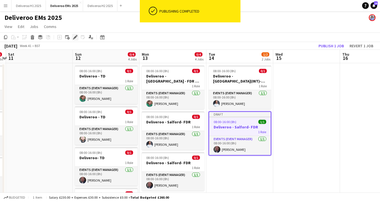
click at [76, 37] on icon at bounding box center [75, 37] width 3 height 3
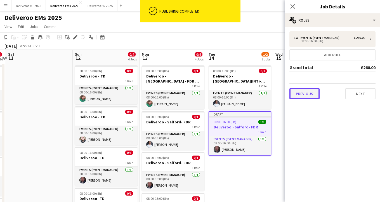
click at [306, 95] on button "Previous" at bounding box center [304, 93] width 30 height 11
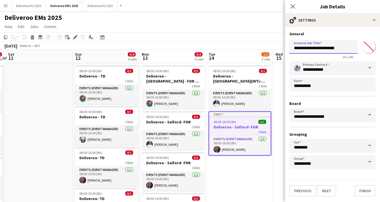
drag, startPoint x: 329, startPoint y: 50, endPoint x: 315, endPoint y: 50, distance: 13.7
click at [315, 50] on input "**********" at bounding box center [323, 47] width 68 height 14
type input "**********"
click at [357, 187] on button "Finish" at bounding box center [365, 190] width 21 height 11
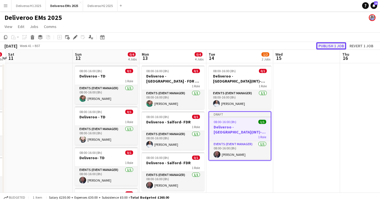
click at [335, 47] on button "Publish 1 job" at bounding box center [331, 45] width 30 height 7
